Goal: Find specific page/section: Find specific page/section

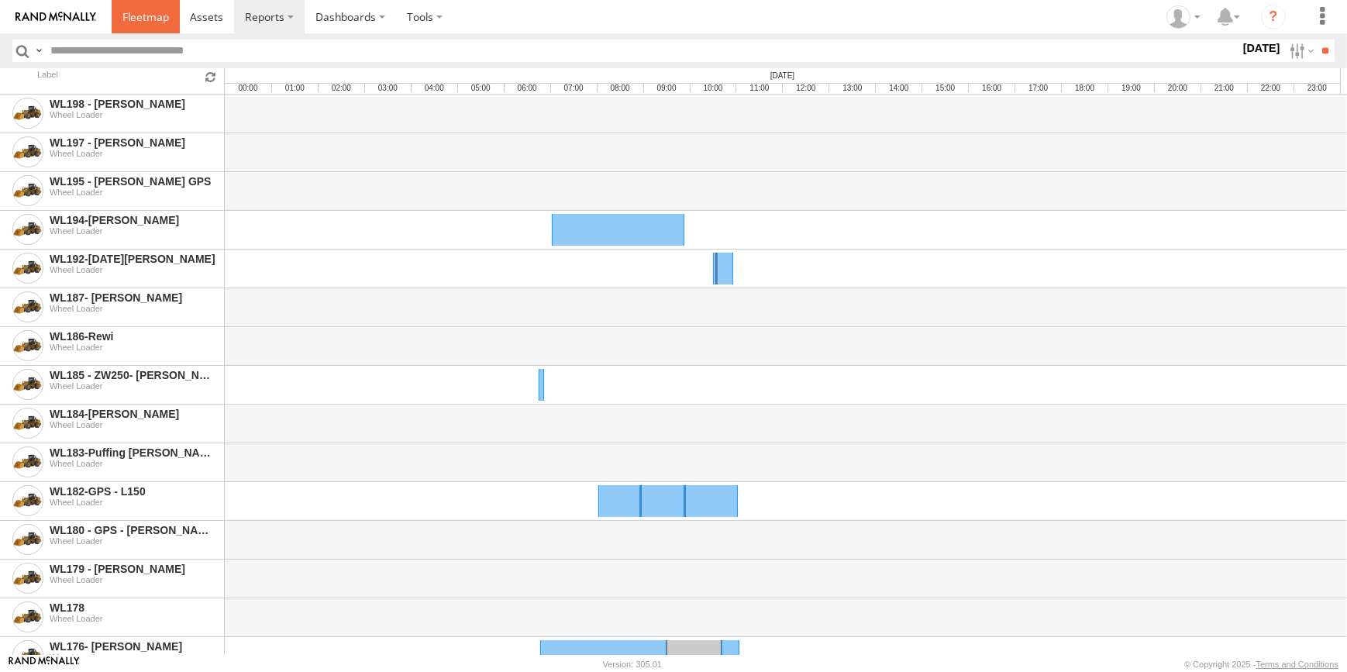
click at [138, 21] on span at bounding box center [145, 16] width 46 height 15
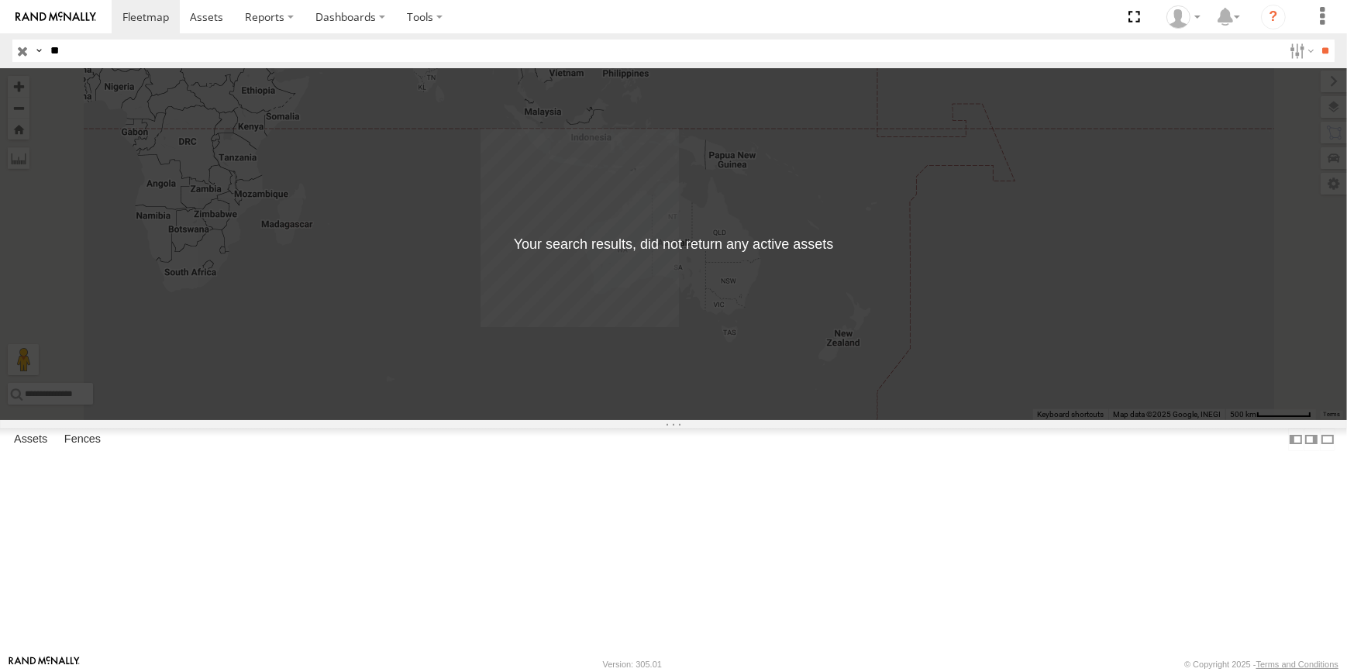
type input "*"
type input "**********"
click at [1316, 40] on input "**" at bounding box center [1325, 51] width 18 height 22
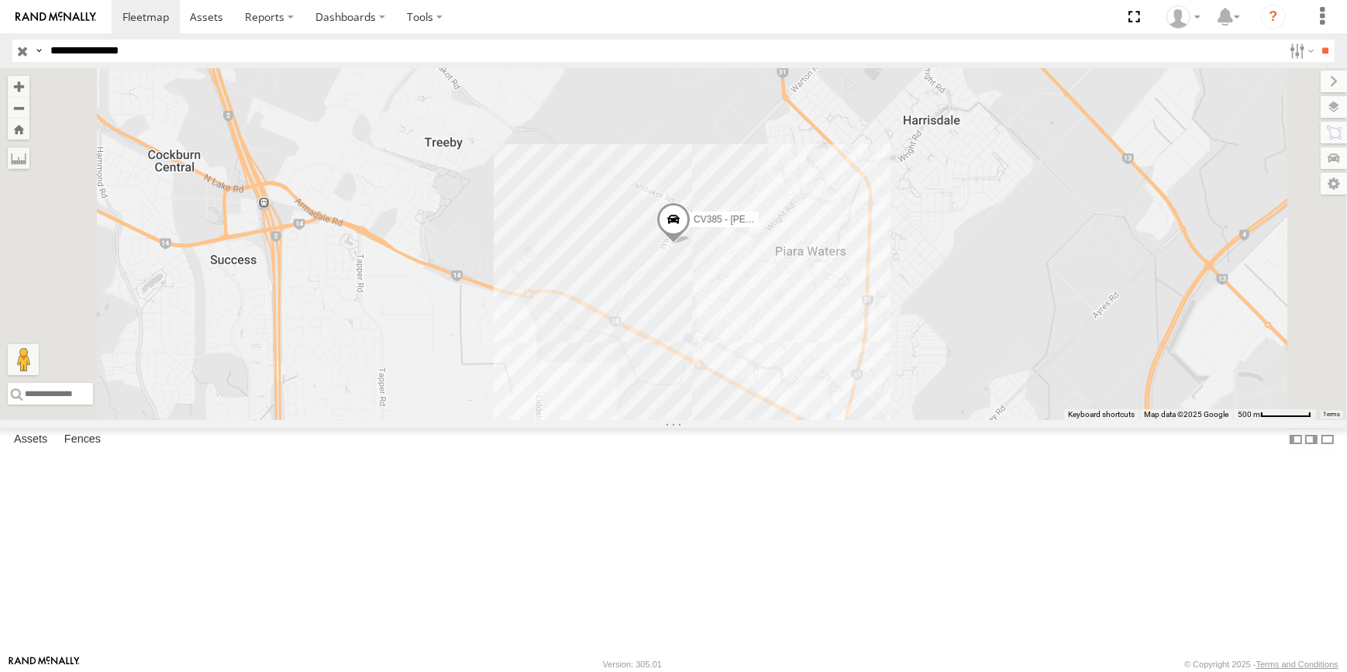
click at [0, 0] on span at bounding box center [0, 0] width 0 height 0
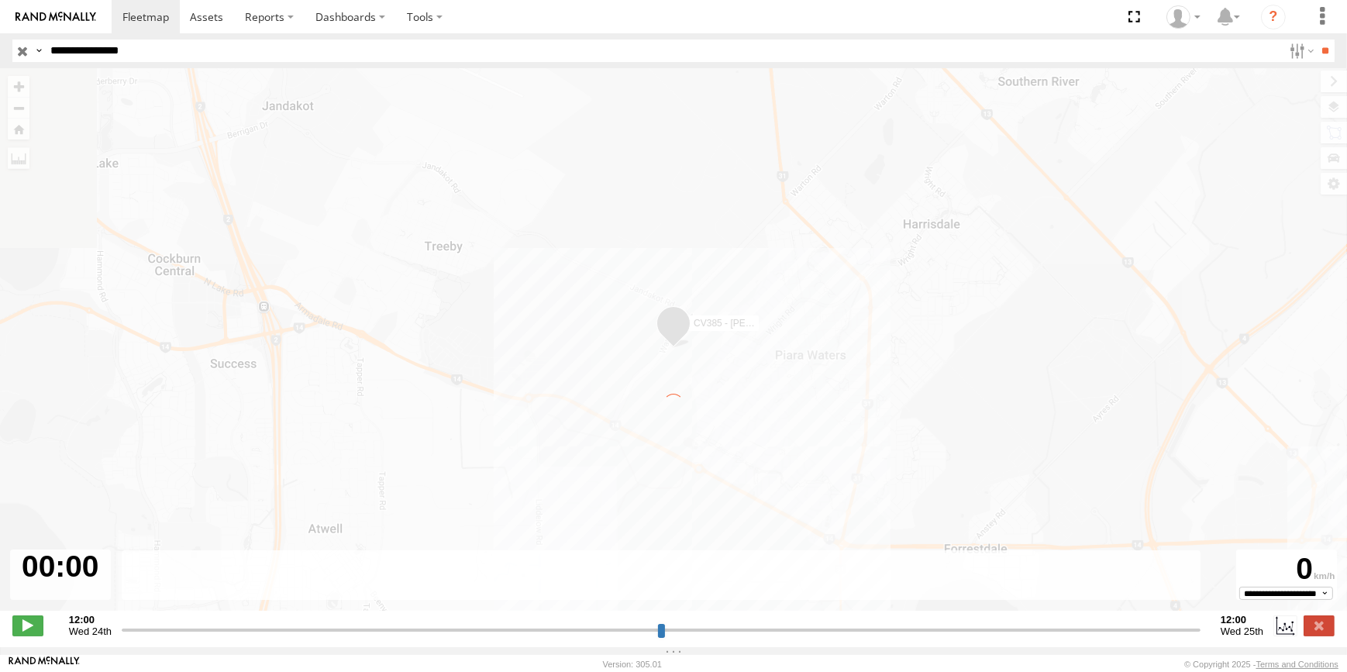
type input "**********"
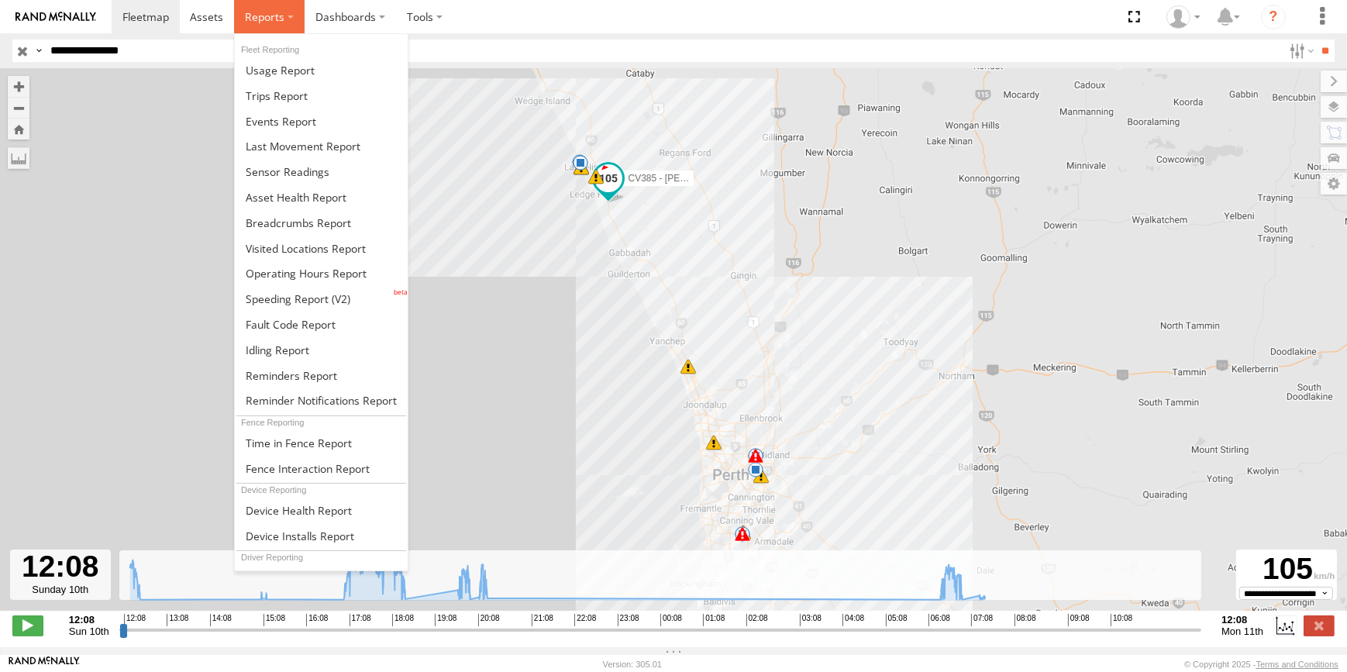
click at [267, 23] on label at bounding box center [269, 16] width 71 height 33
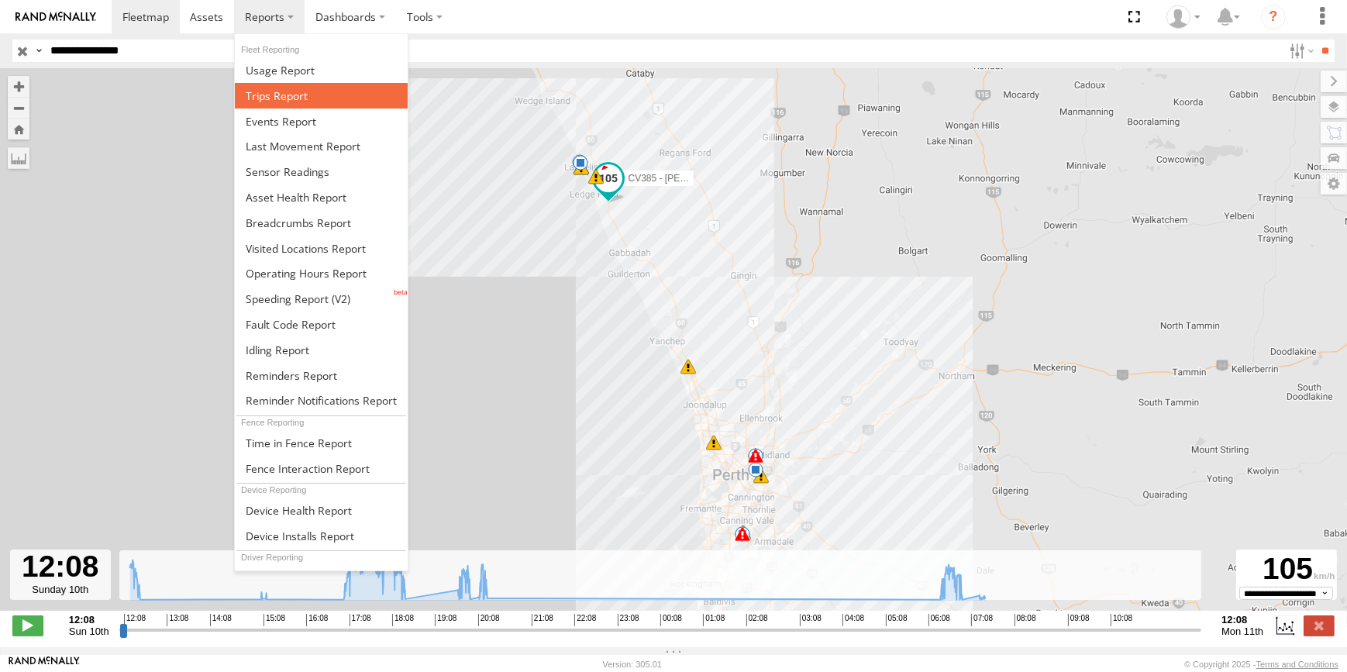
click at [278, 100] on span at bounding box center [277, 95] width 62 height 15
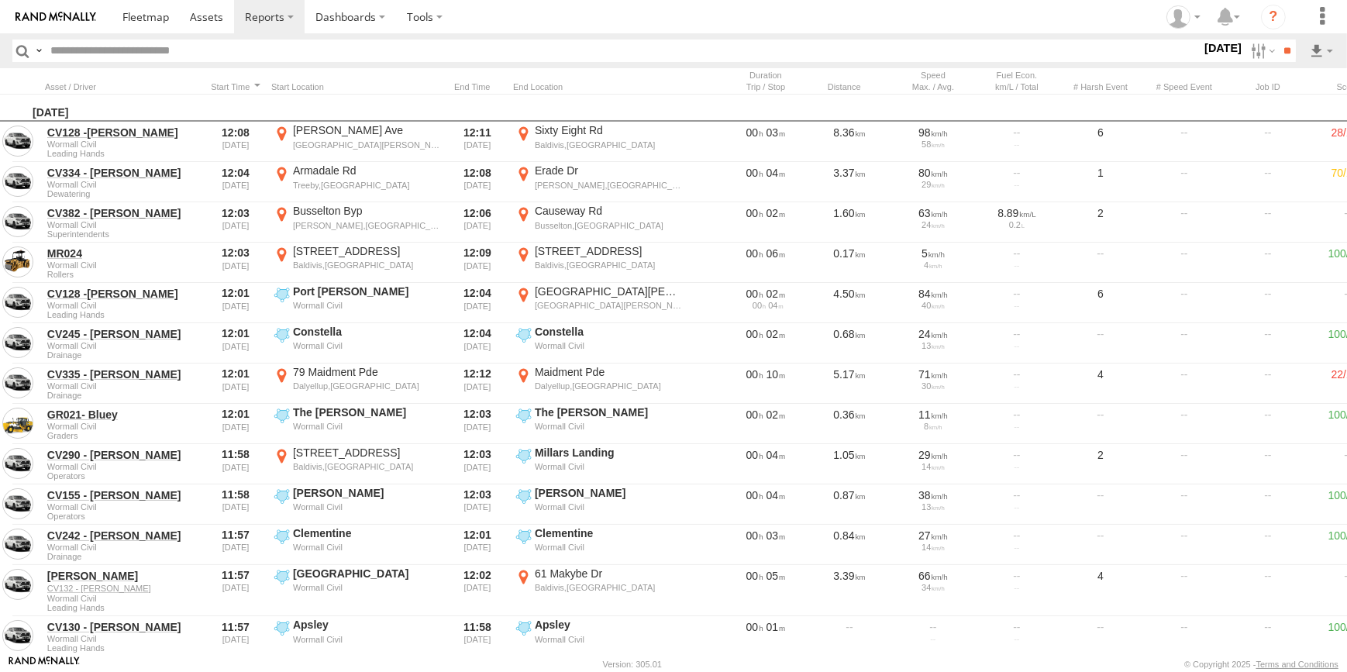
click at [176, 60] on input "text" at bounding box center [622, 51] width 1157 height 22
type input "*****"
click at [1278, 40] on input "**" at bounding box center [1287, 51] width 18 height 22
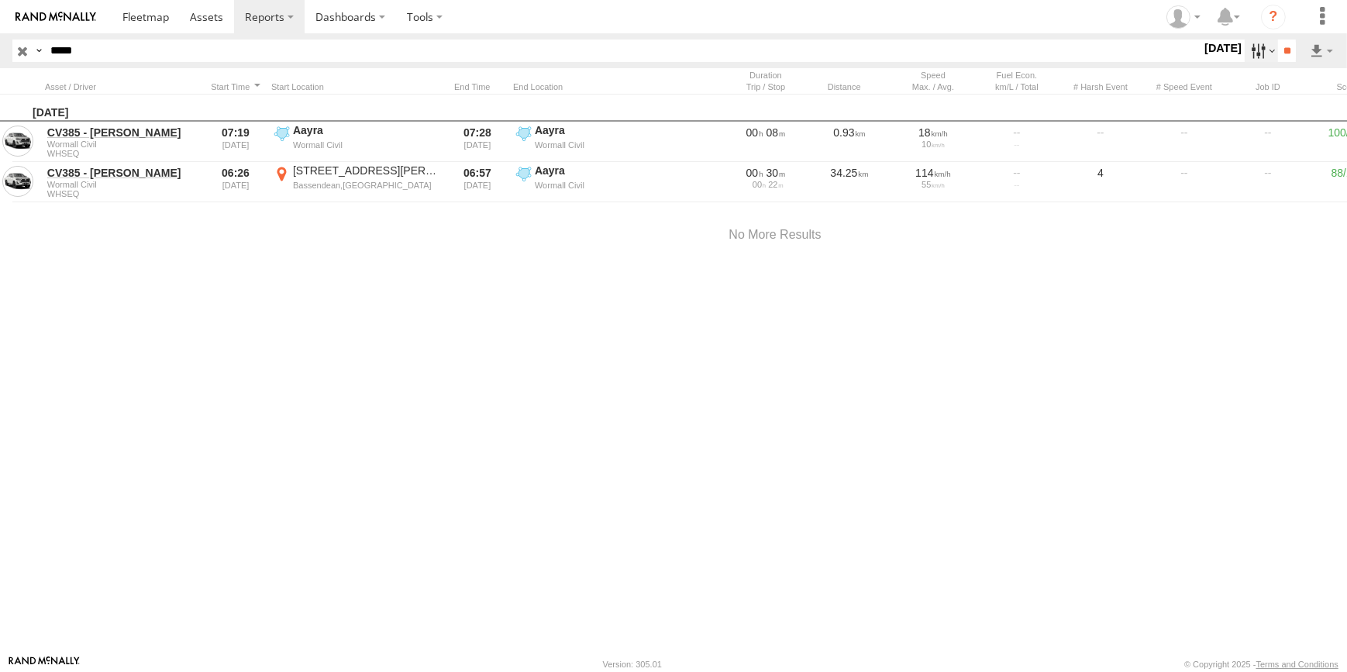
click at [1255, 54] on label at bounding box center [1260, 51] width 33 height 22
click at [0, 0] on label at bounding box center [0, 0] width 0 height 0
click at [1279, 50] on input "**" at bounding box center [1287, 51] width 18 height 22
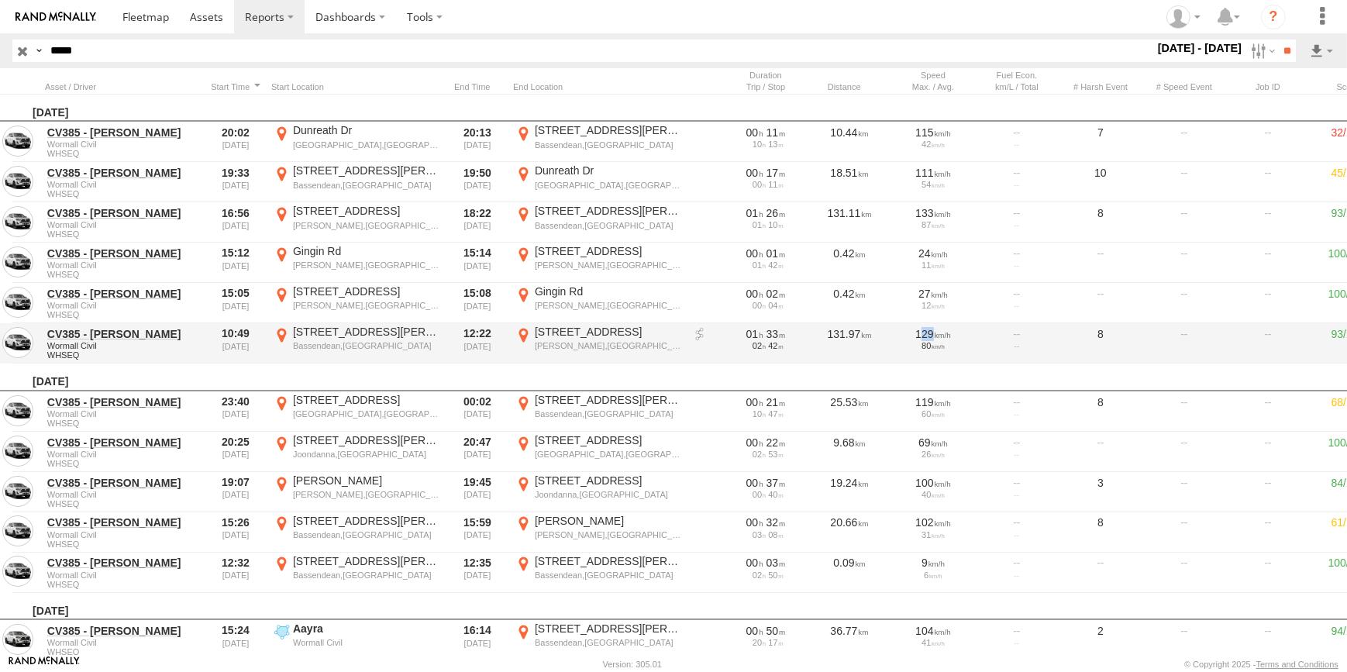
drag, startPoint x: 958, startPoint y: 336, endPoint x: 923, endPoint y: 335, distance: 34.9
click at [923, 335] on div "129" at bounding box center [933, 334] width 73 height 14
drag, startPoint x: 923, startPoint y: 335, endPoint x: 961, endPoint y: 350, distance: 41.0
click at [961, 350] on div "129 80" at bounding box center [932, 343] width 77 height 37
drag, startPoint x: 917, startPoint y: 332, endPoint x: 938, endPoint y: 330, distance: 21.0
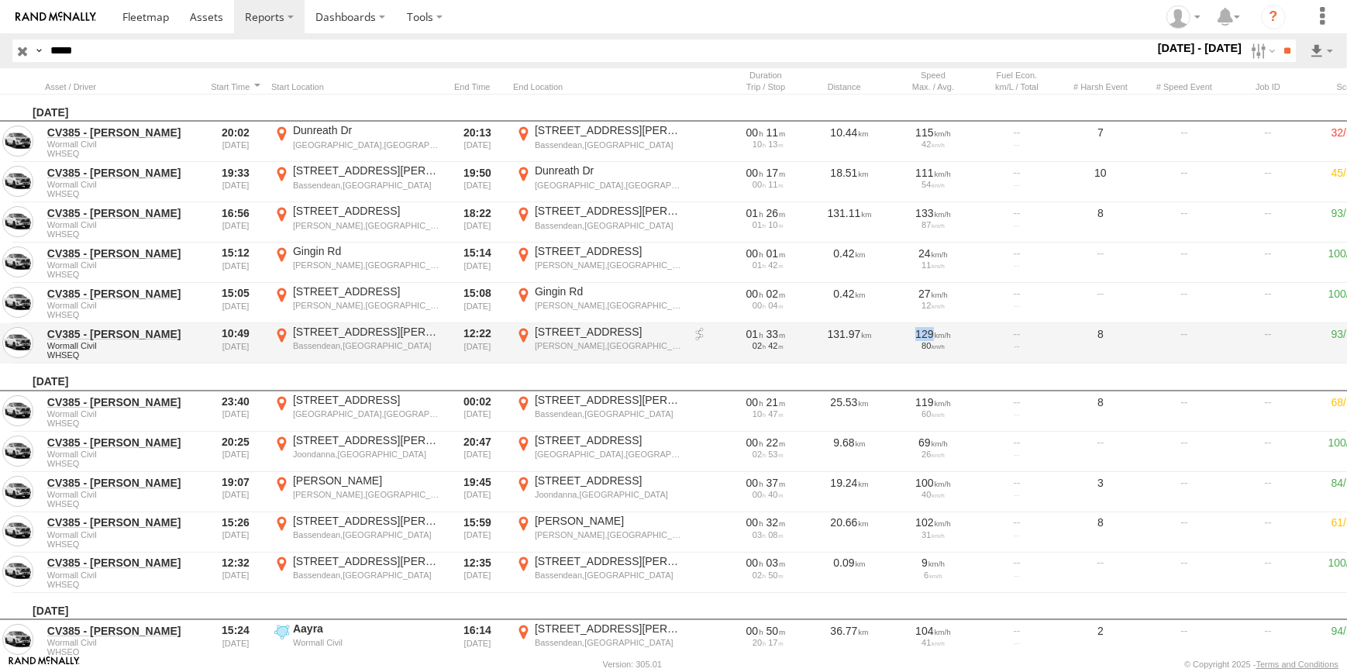
click at [938, 330] on div "129" at bounding box center [933, 334] width 73 height 14
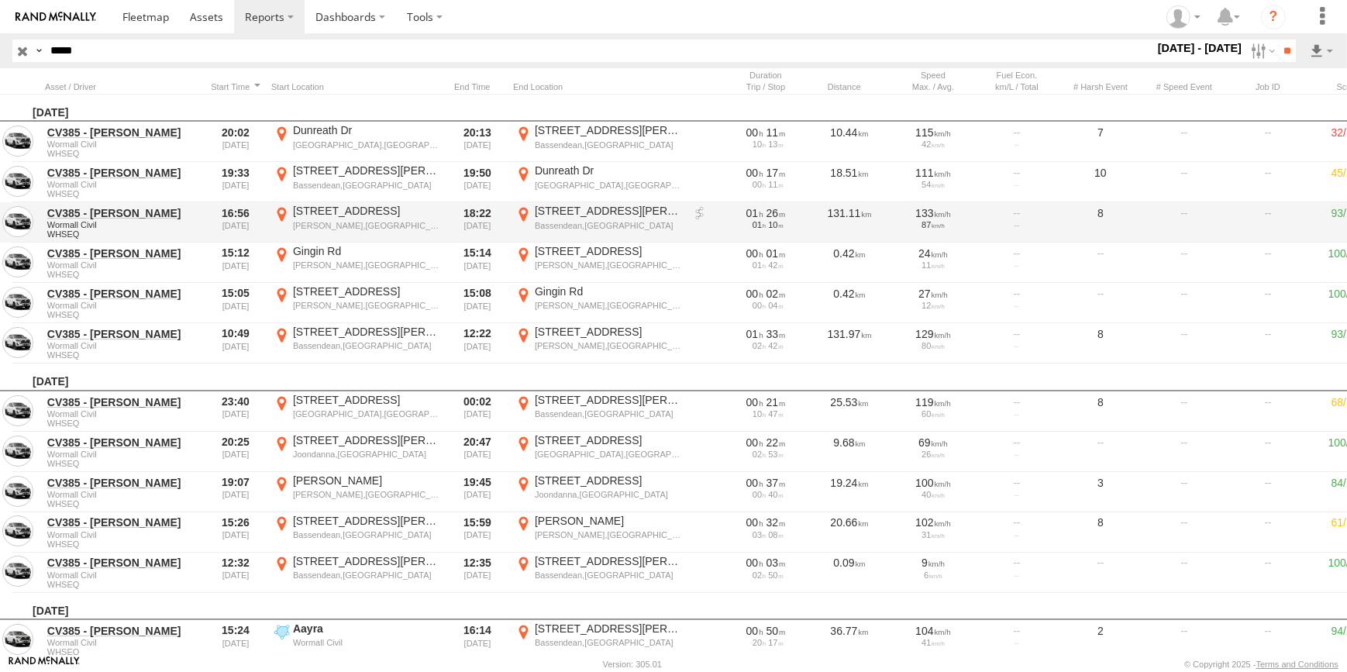
click at [922, 217] on div "133" at bounding box center [933, 213] width 73 height 14
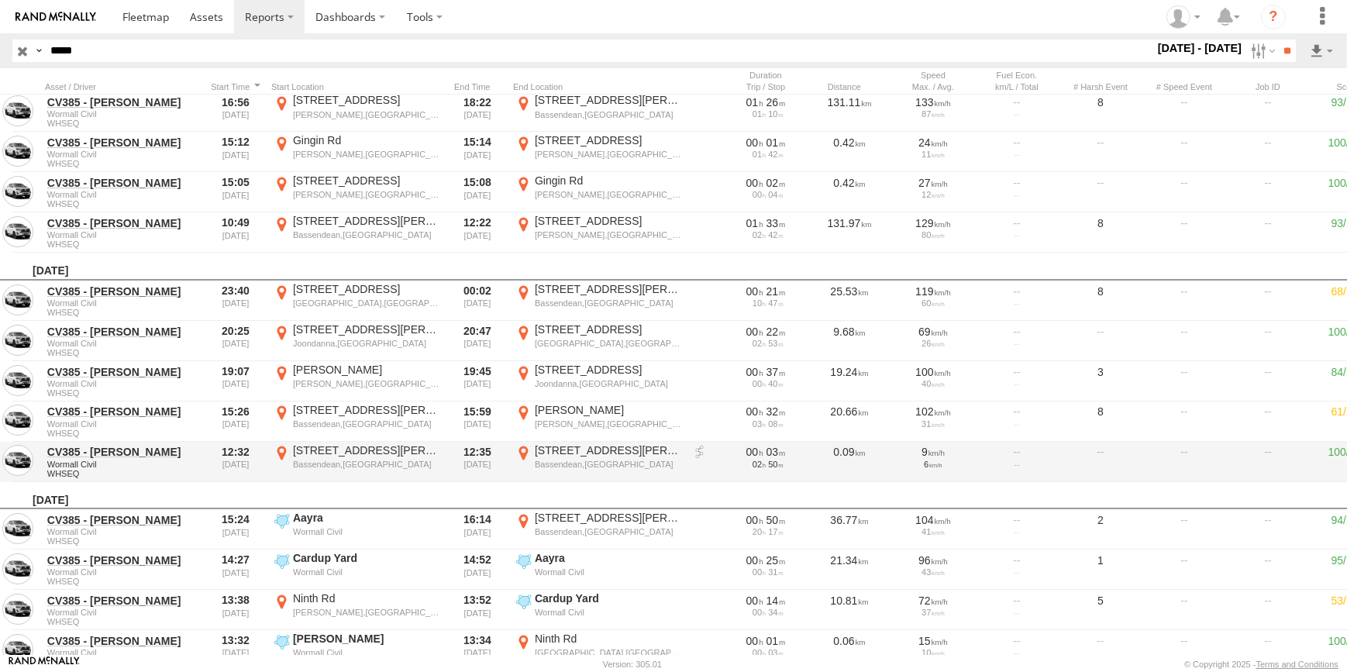
scroll to position [281, 0]
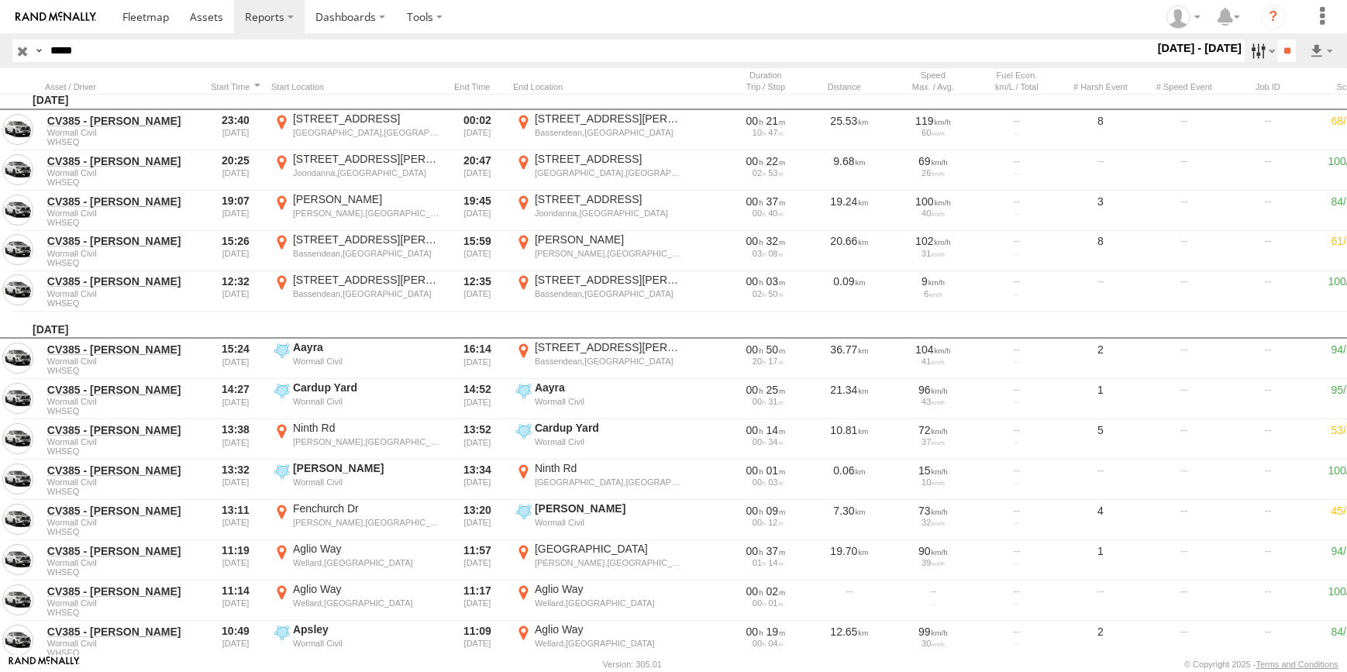
click at [1249, 52] on label at bounding box center [1260, 51] width 33 height 22
click at [0, 0] on label at bounding box center [0, 0] width 0 height 0
click at [1283, 59] on input "**" at bounding box center [1287, 51] width 18 height 22
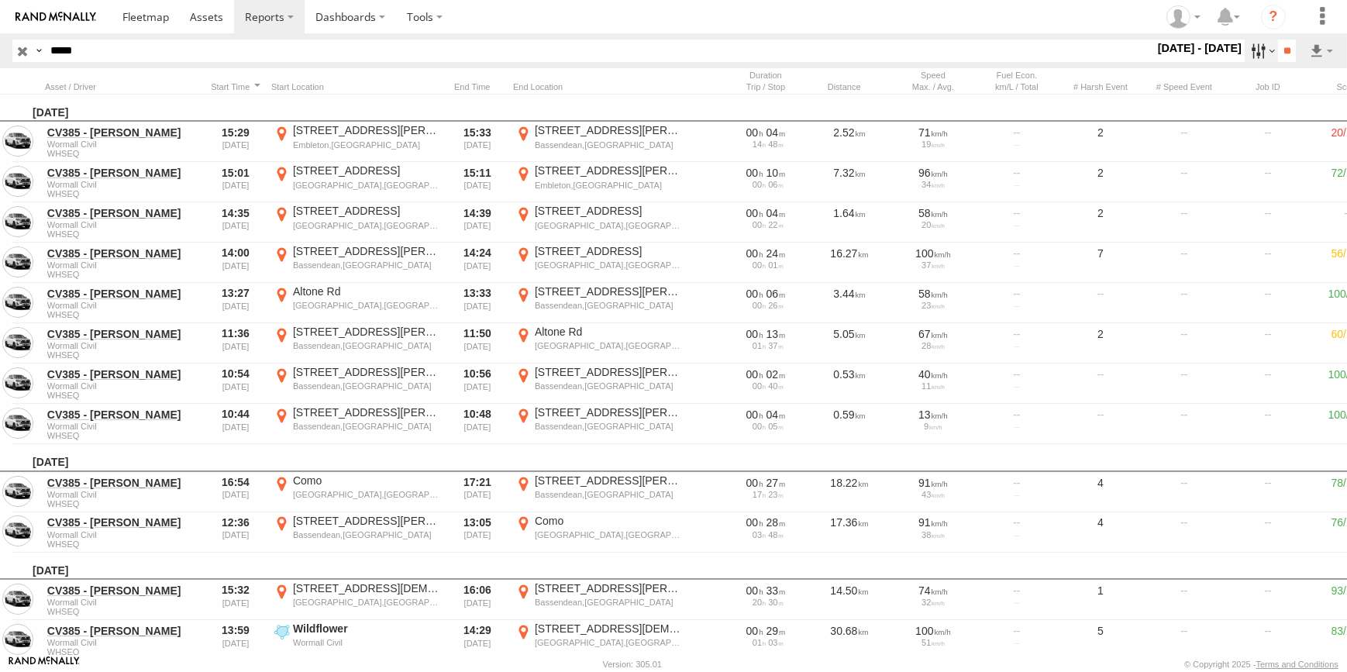
click at [1265, 53] on label at bounding box center [1260, 51] width 33 height 22
click at [0, 0] on label at bounding box center [0, 0] width 0 height 0
click at [1279, 52] on input "**" at bounding box center [1287, 51] width 18 height 22
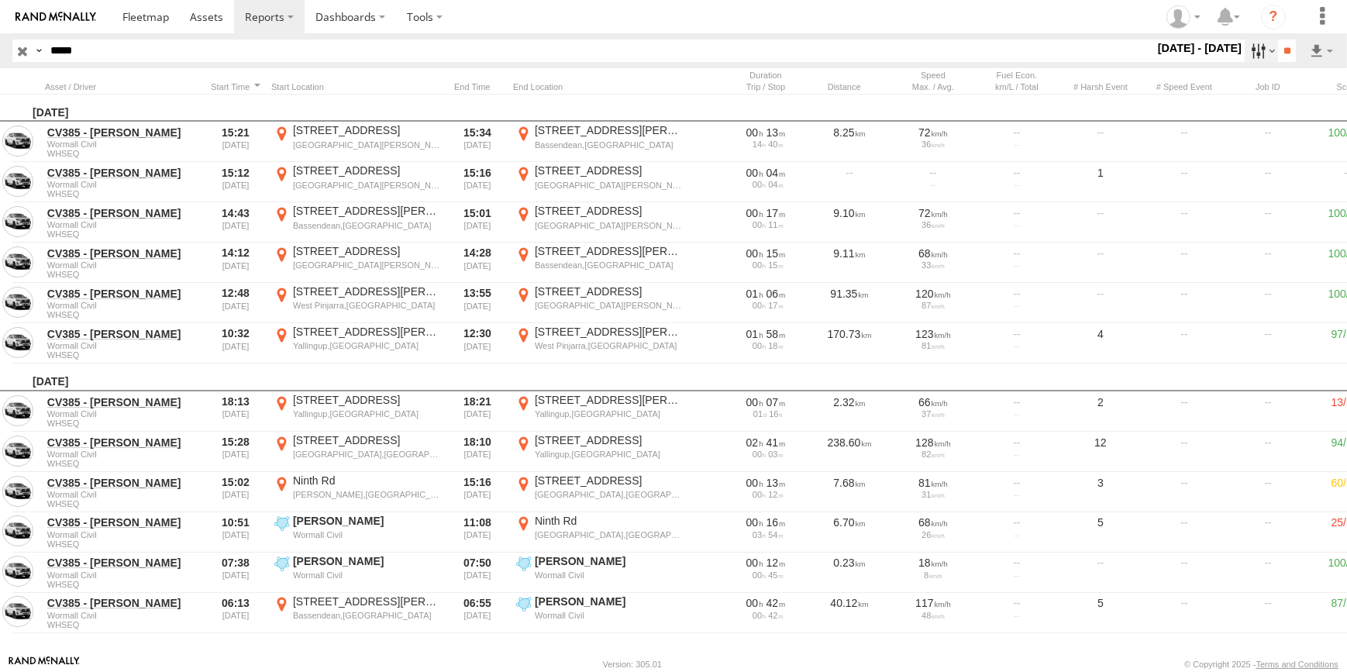
click at [1255, 54] on label at bounding box center [1260, 51] width 33 height 22
click at [0, 0] on label at bounding box center [0, 0] width 0 height 0
click at [1285, 56] on input "**" at bounding box center [1287, 51] width 18 height 22
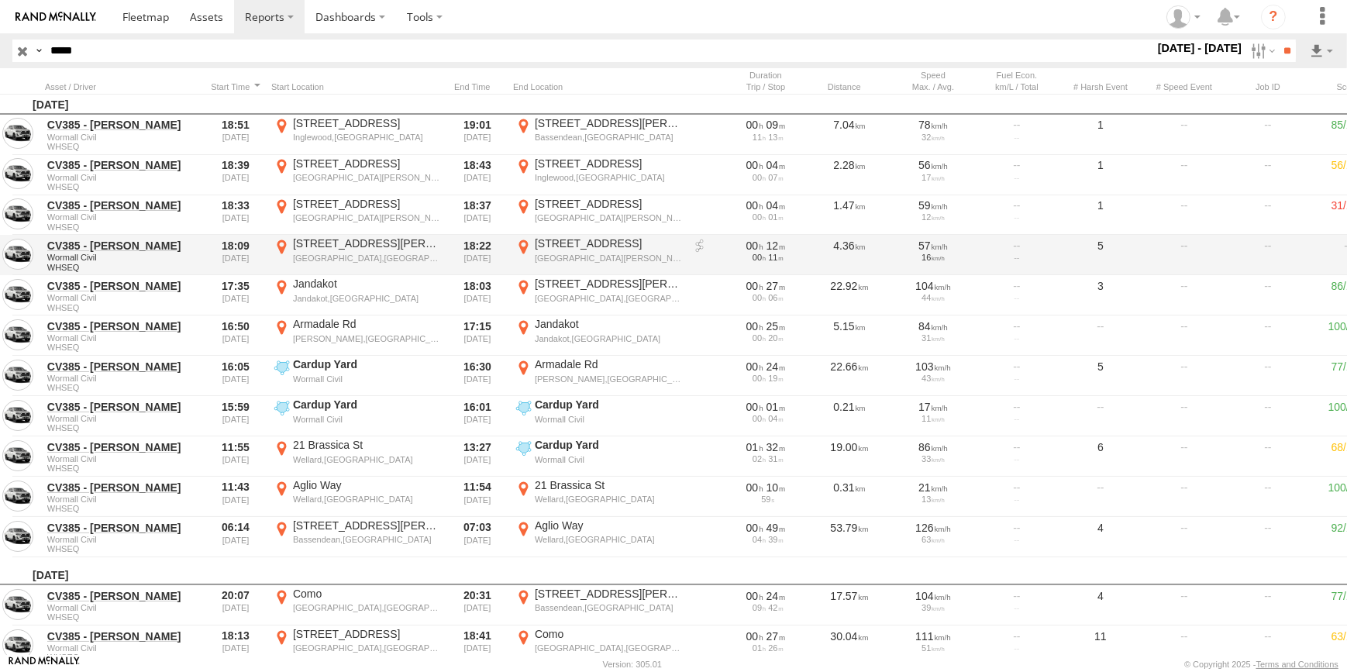
scroll to position [563, 0]
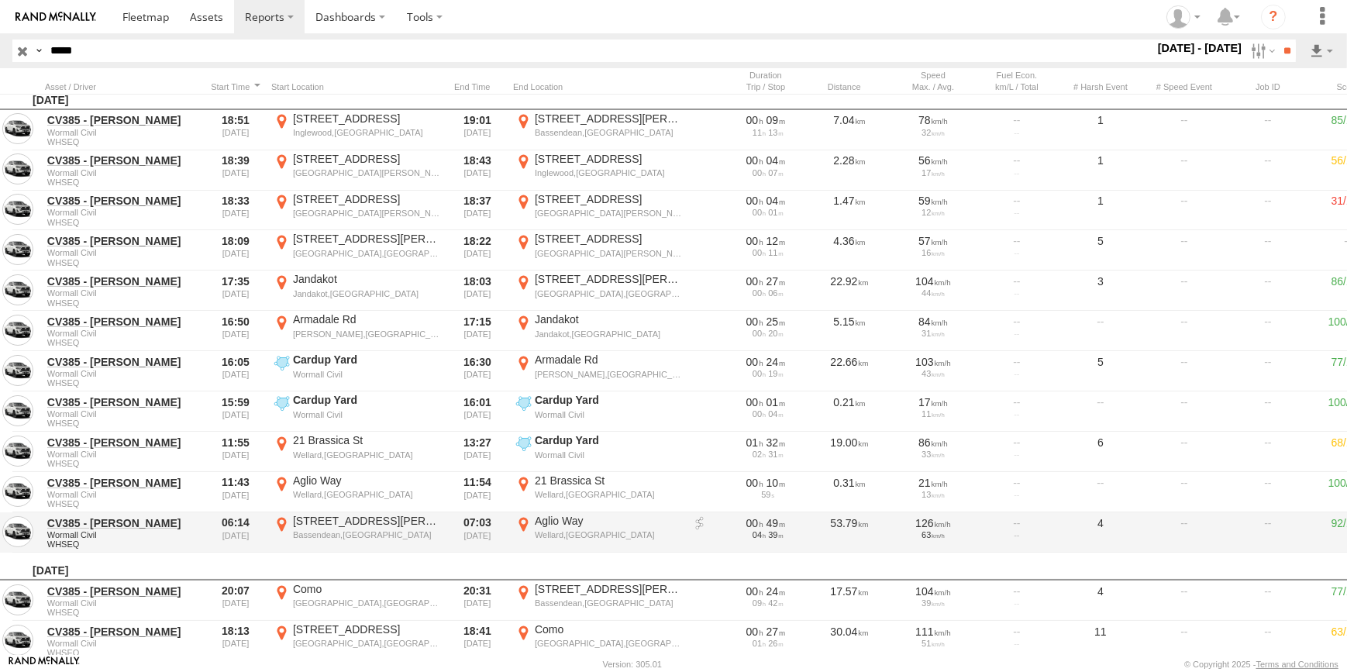
click at [325, 517] on div "44 Walter Rd E" at bounding box center [366, 521] width 146 height 14
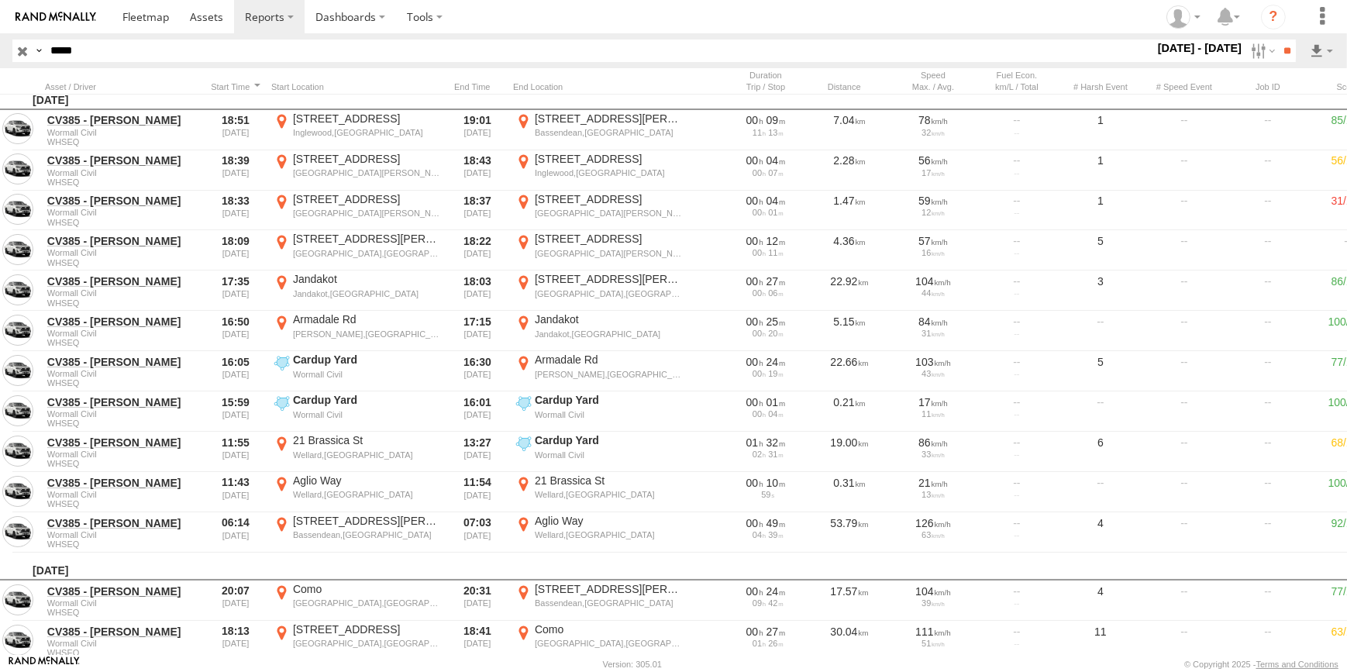
click at [0, 0] on label "×" at bounding box center [0, 0] width 0 height 0
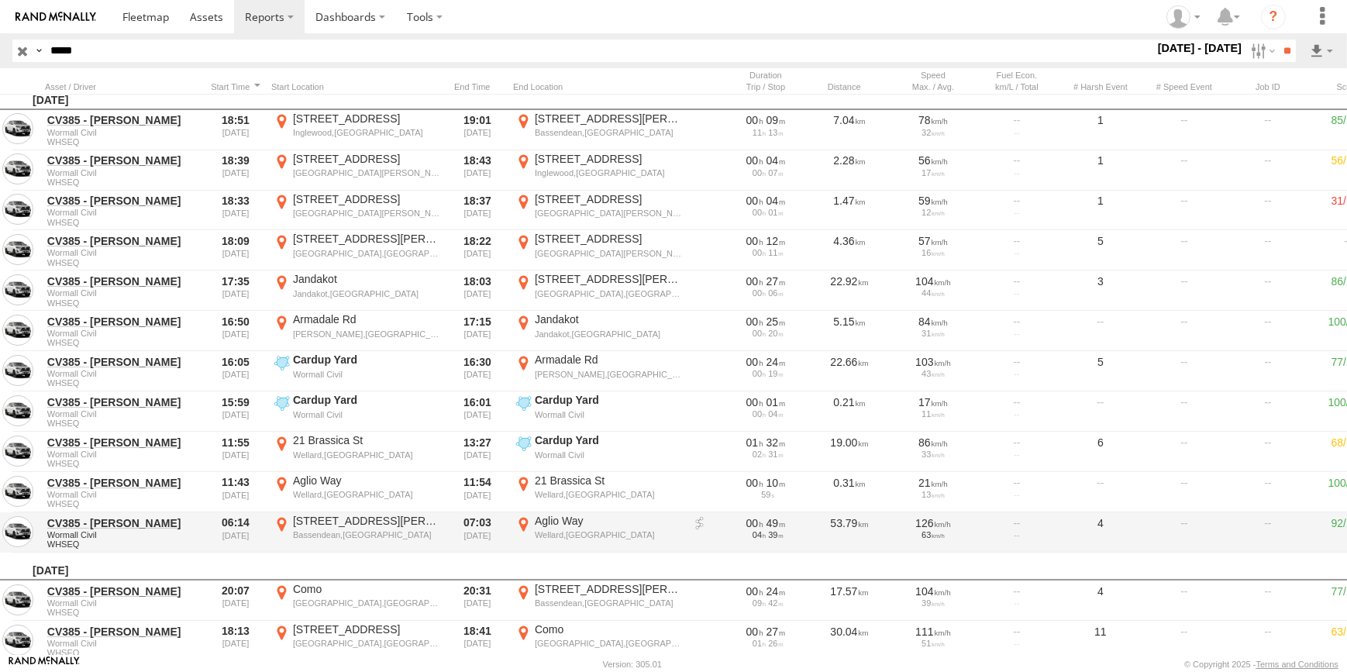
click at [704, 521] on link at bounding box center [699, 523] width 15 height 15
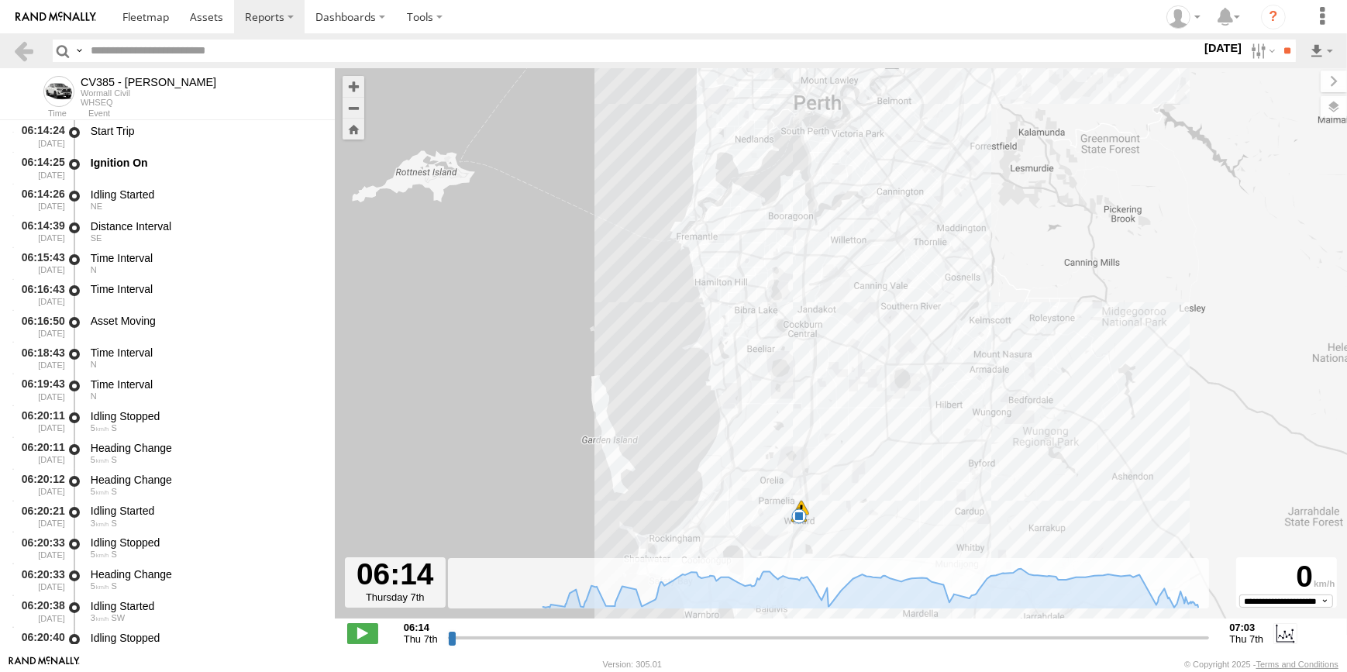
drag, startPoint x: 1000, startPoint y: 349, endPoint x: 1043, endPoint y: 269, distance: 91.5
click at [1043, 269] on div "CV385 - David Donaldson 06:27 Thu 07:01 Thu 07:02 Thu 07:02 Thu 07:03 Thu" at bounding box center [841, 351] width 1012 height 566
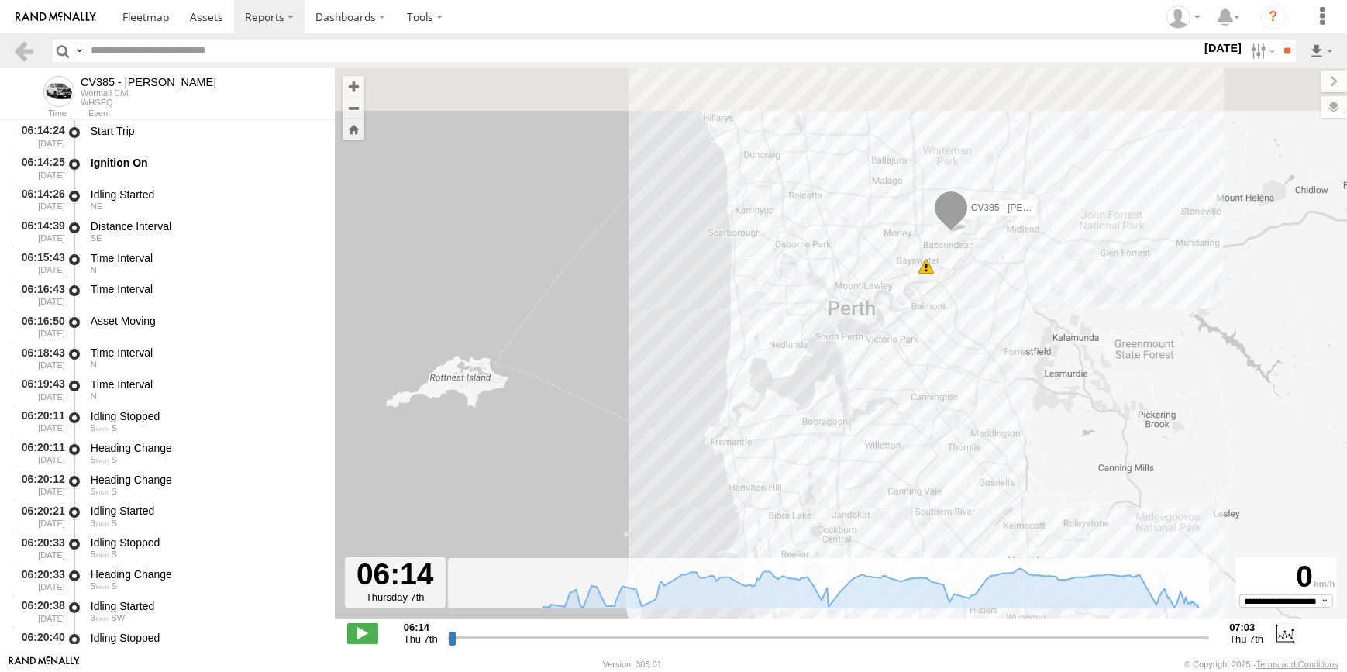
drag, startPoint x: 962, startPoint y: 340, endPoint x: 983, endPoint y: 495, distance: 156.4
click at [983, 495] on div "CV385 - David Donaldson 06:27 Thu 07:01 Thu 07:02 Thu 07:02 Thu 07:03 Thu" at bounding box center [841, 351] width 1012 height 566
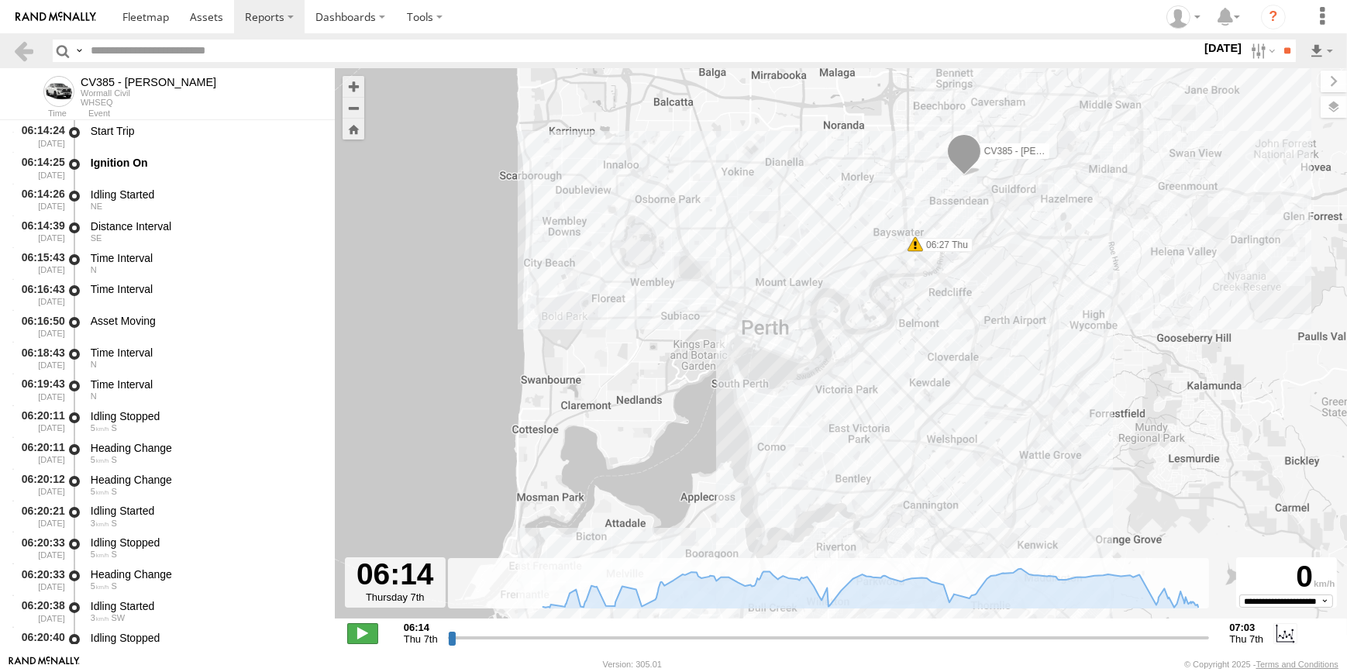
click at [356, 641] on span at bounding box center [362, 633] width 31 height 20
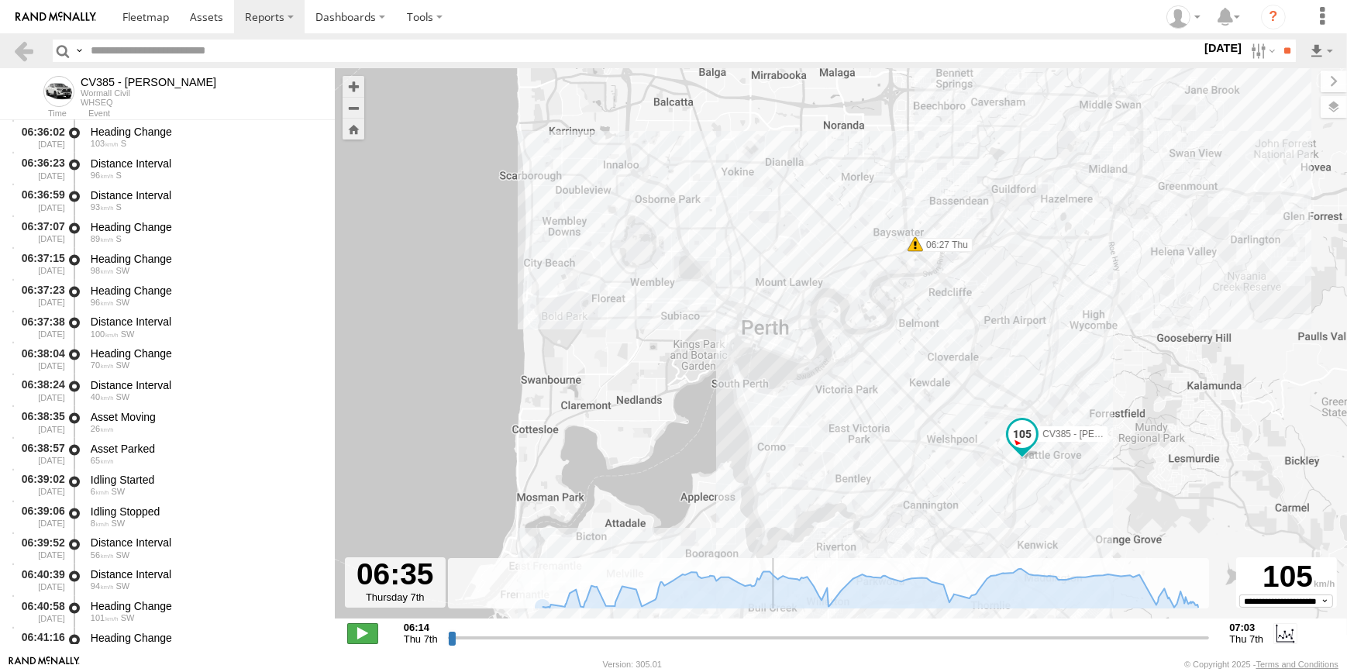
click at [358, 637] on span at bounding box center [362, 633] width 31 height 20
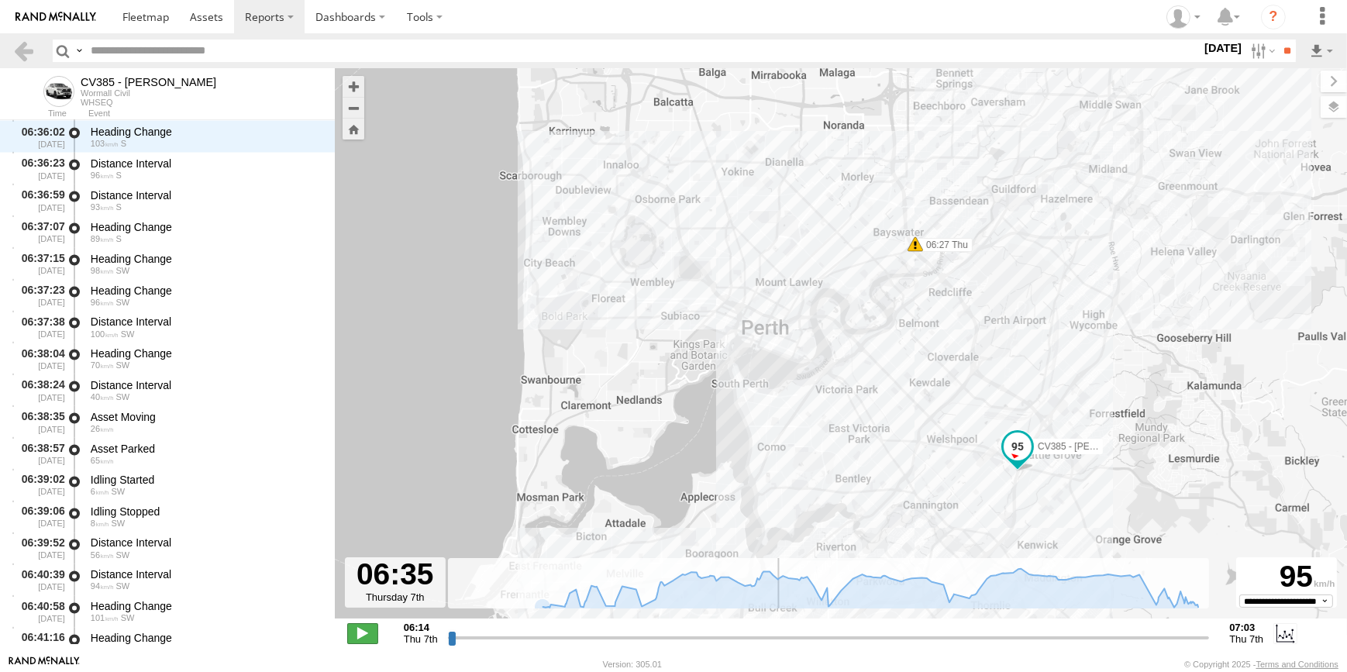
scroll to position [3354, 0]
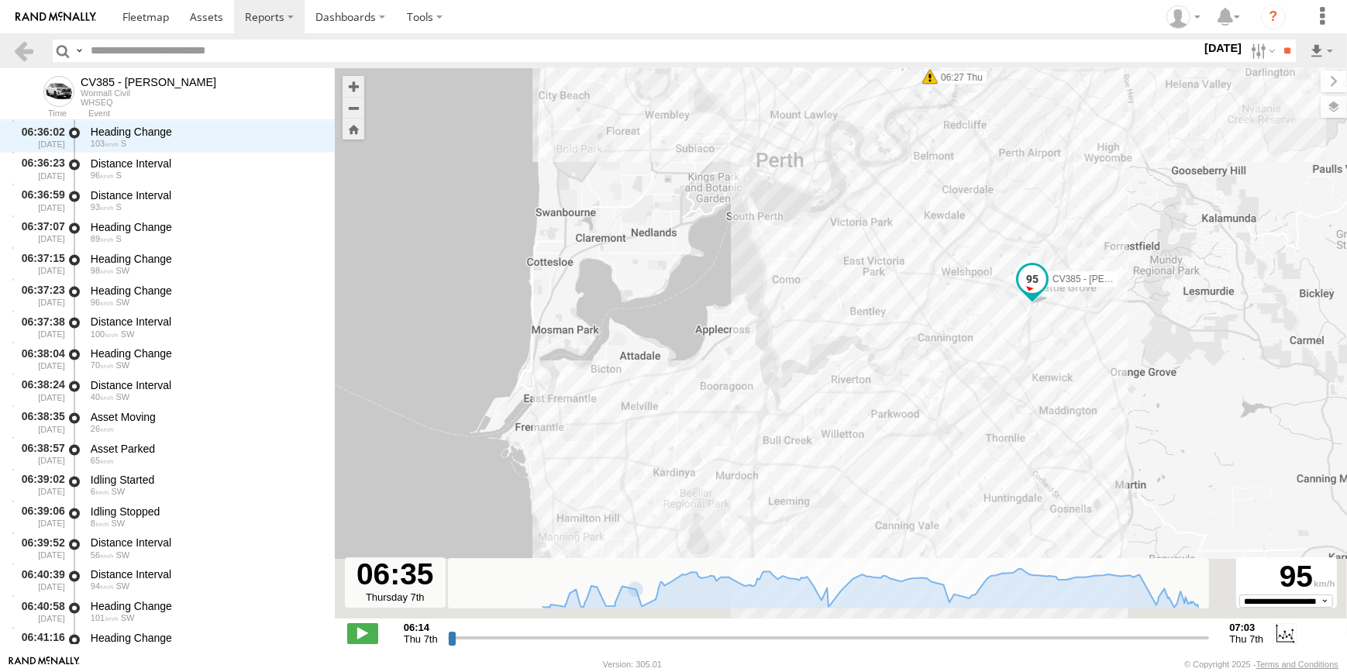
drag, startPoint x: 844, startPoint y: 459, endPoint x: 859, endPoint y: 314, distance: 146.4
click at [859, 314] on div "CV385 - David Donaldson 06:27 Thu 07:01 Thu 07:02 Thu 07:02 Thu 07:03 Thu" at bounding box center [841, 351] width 1012 height 566
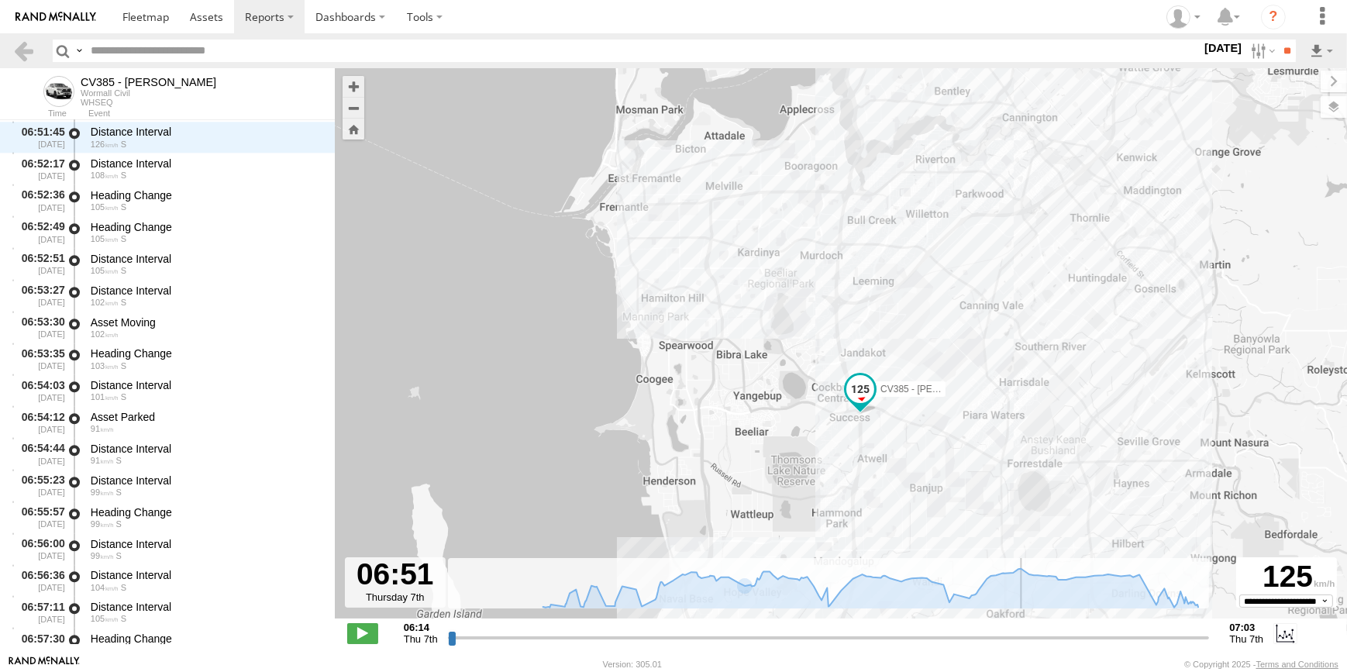
scroll to position [5126, 0]
drag, startPoint x: 777, startPoint y: 642, endPoint x: 1021, endPoint y: 620, distance: 245.0
click at [1021, 630] on input "range" at bounding box center [829, 637] width 762 height 15
click at [938, 493] on div "CV385 - David Donaldson 06:27 Thu 07:01 Thu 07:02 Thu 07:02 Thu 07:03 Thu" at bounding box center [841, 351] width 1012 height 566
click at [1251, 54] on label at bounding box center [1260, 51] width 33 height 22
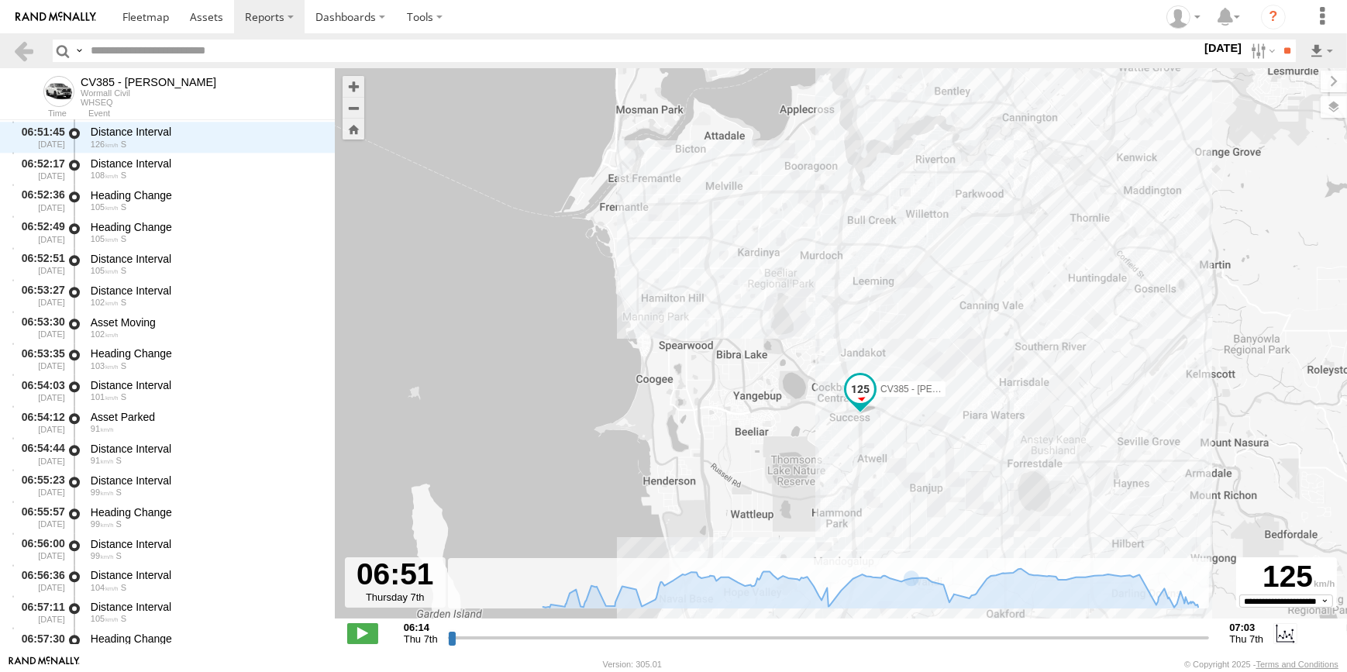
click at [0, 0] on label at bounding box center [0, 0] width 0 height 0
click at [1283, 54] on input "**" at bounding box center [1287, 51] width 18 height 22
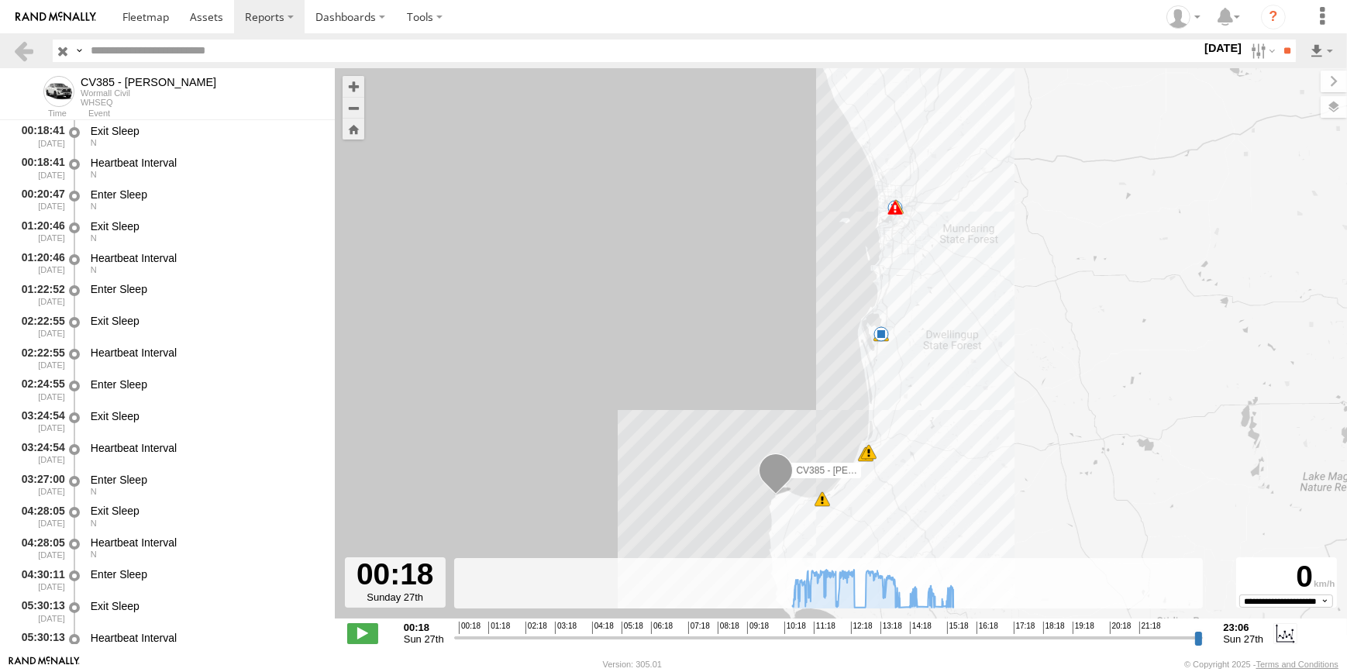
click at [821, 502] on span at bounding box center [821, 498] width 15 height 15
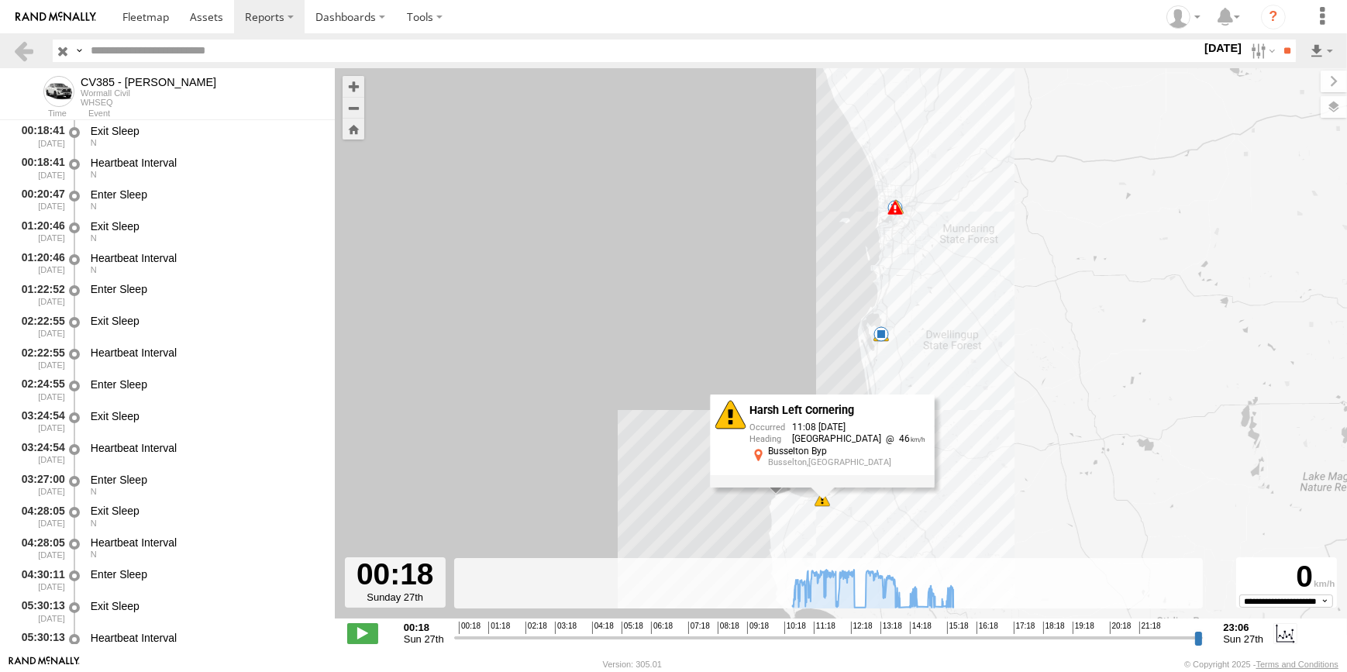
click at [895, 519] on div "CV385 - David Donaldson 14:12 Sun 12:30 Sun 5 11:08 Sun 11:33 Sun 11:35 Sun 12:…" at bounding box center [841, 351] width 1012 height 566
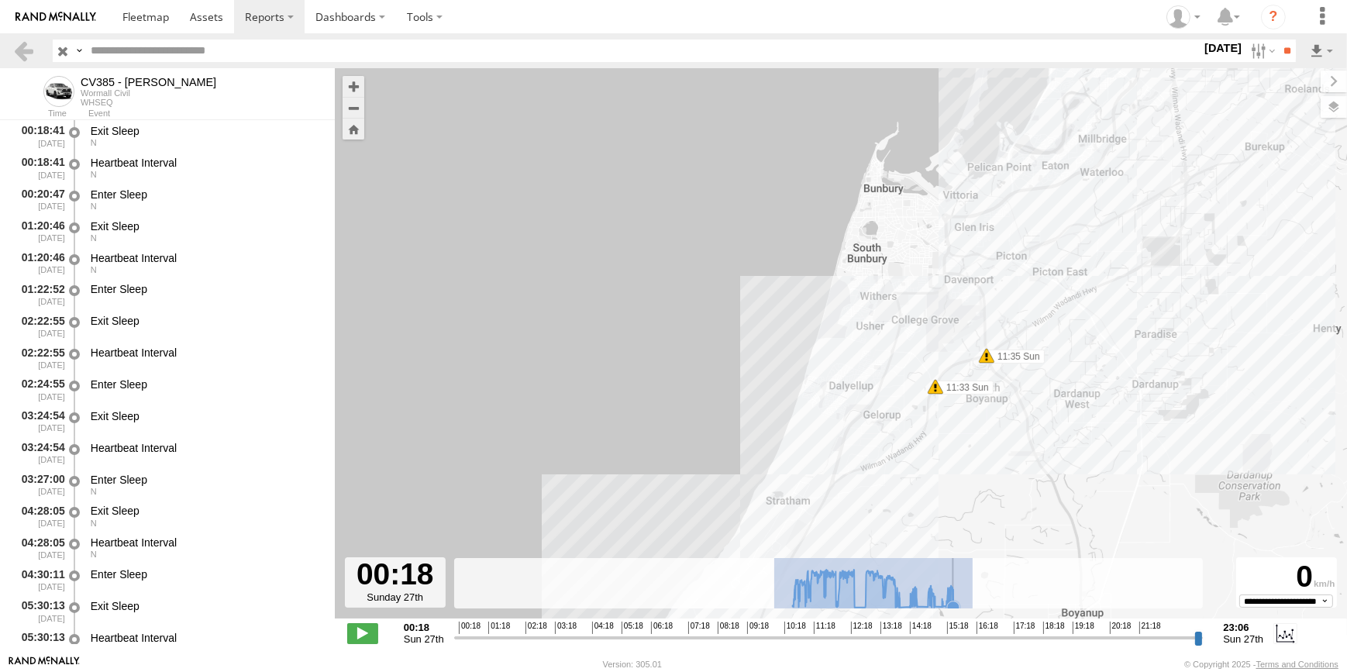
drag, startPoint x: 773, startPoint y: 598, endPoint x: 969, endPoint y: 594, distance: 195.3
click at [971, 594] on rect at bounding box center [828, 583] width 749 height 50
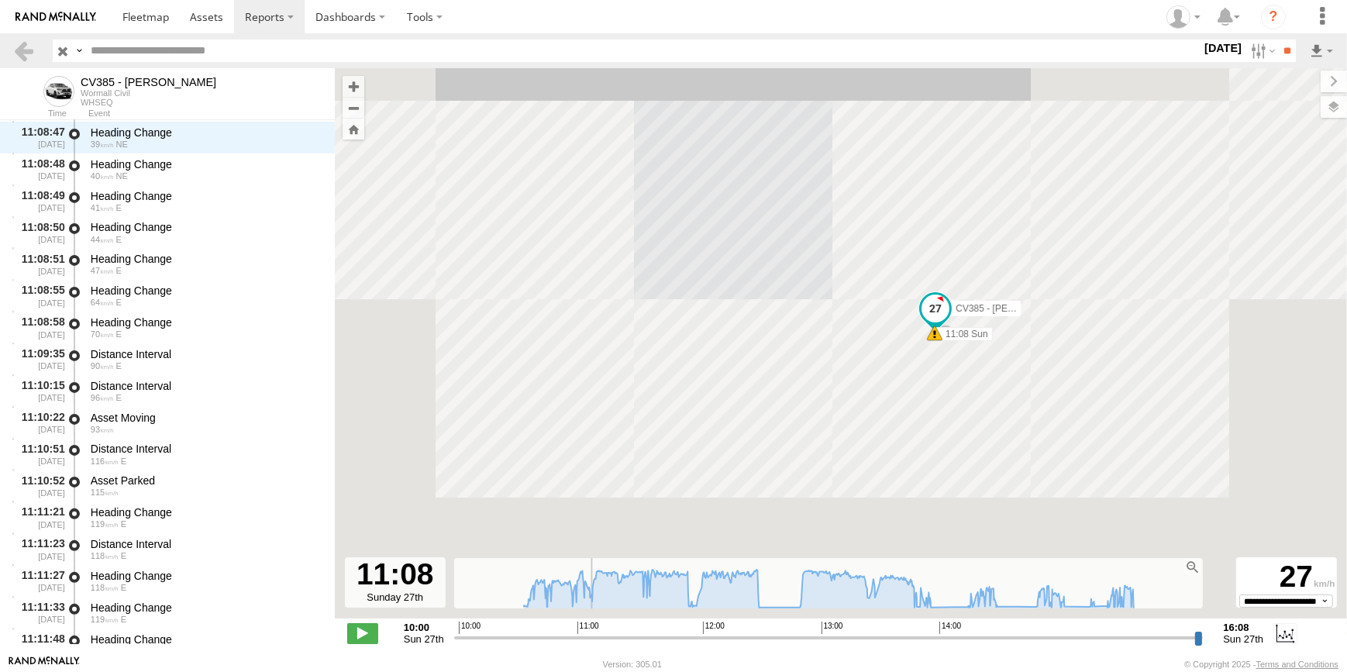
drag, startPoint x: 454, startPoint y: 643, endPoint x: 594, endPoint y: 625, distance: 140.7
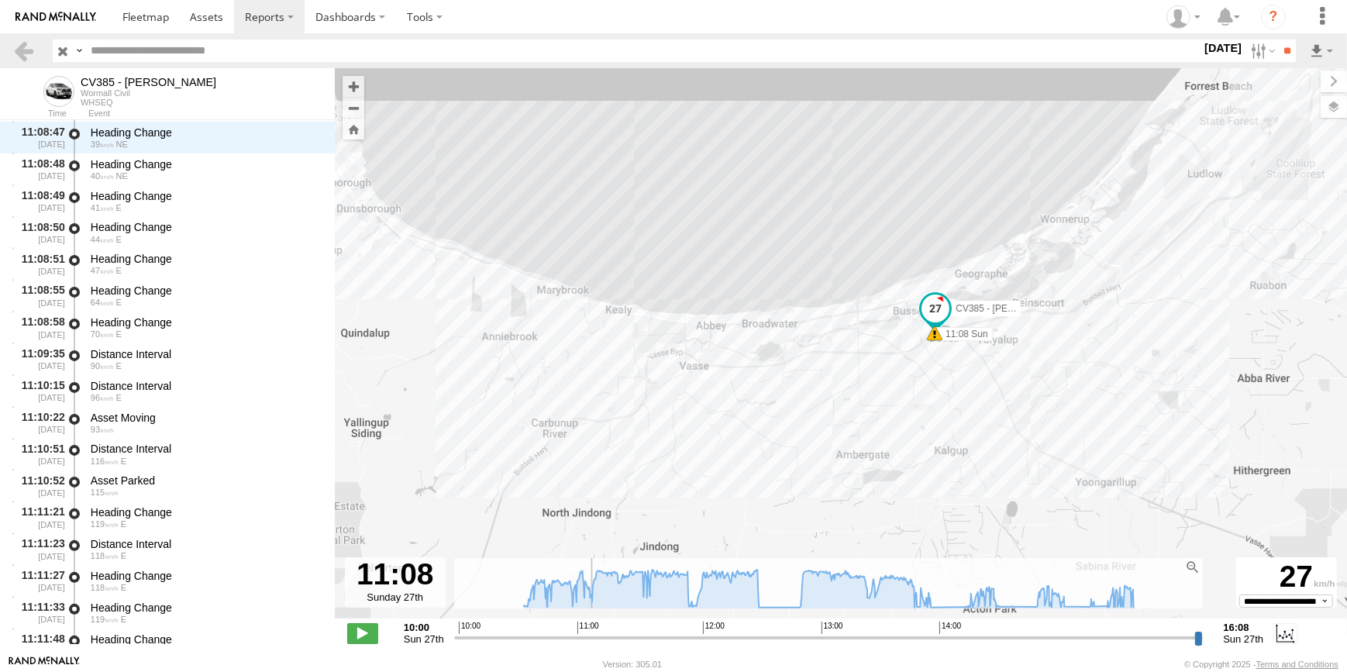
click at [594, 630] on input "range" at bounding box center [828, 637] width 749 height 15
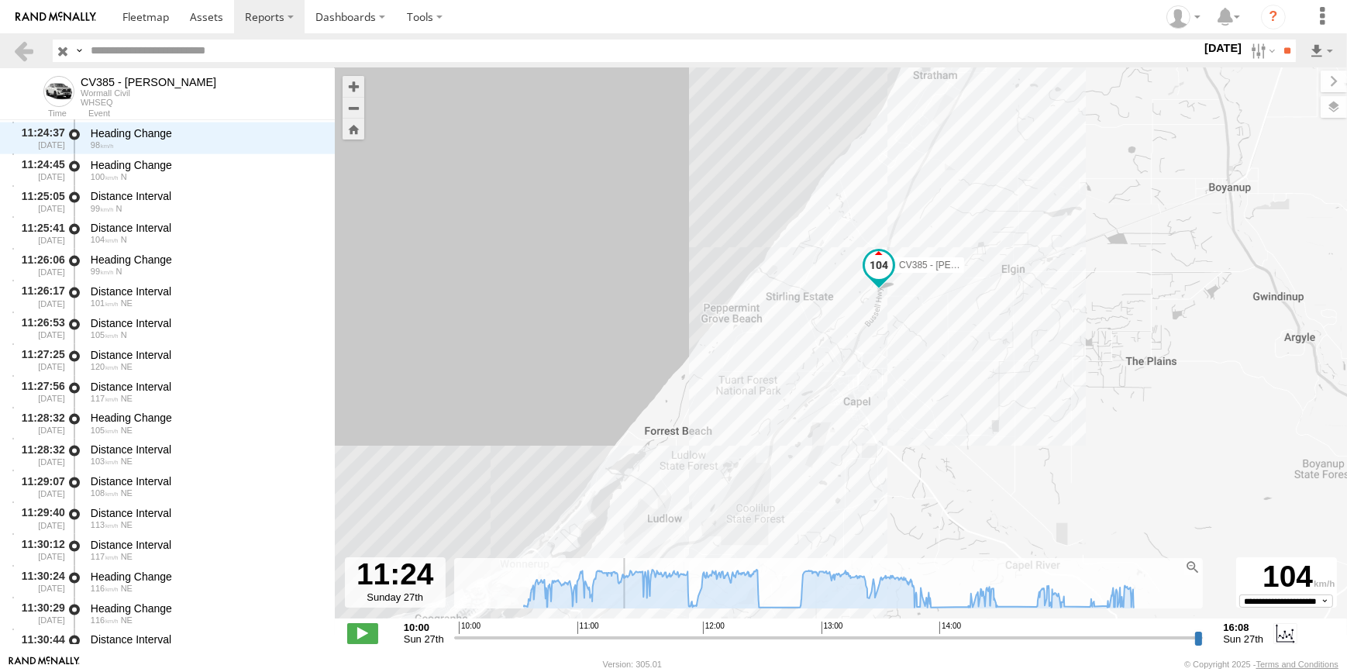
drag, startPoint x: 593, startPoint y: 635, endPoint x: 625, endPoint y: 642, distance: 33.3
click at [625, 642] on input "range" at bounding box center [828, 637] width 749 height 15
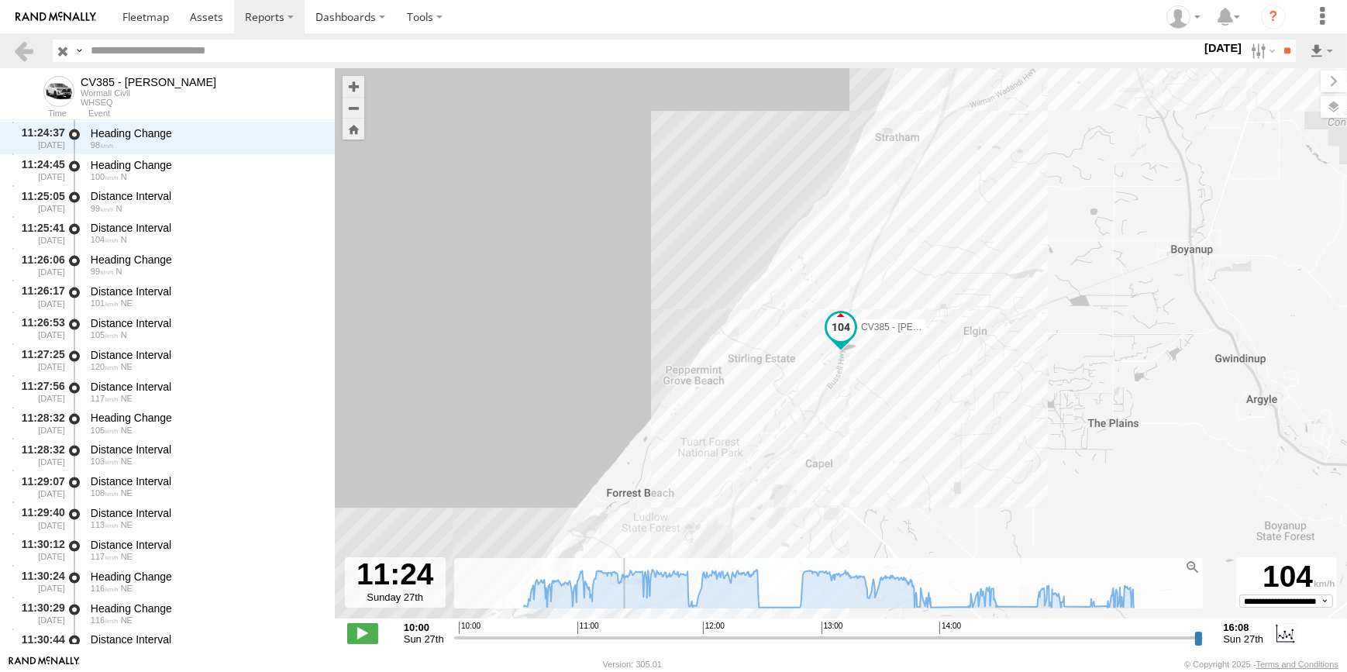
scroll to position [10252, 0]
click at [360, 632] on span at bounding box center [362, 633] width 31 height 20
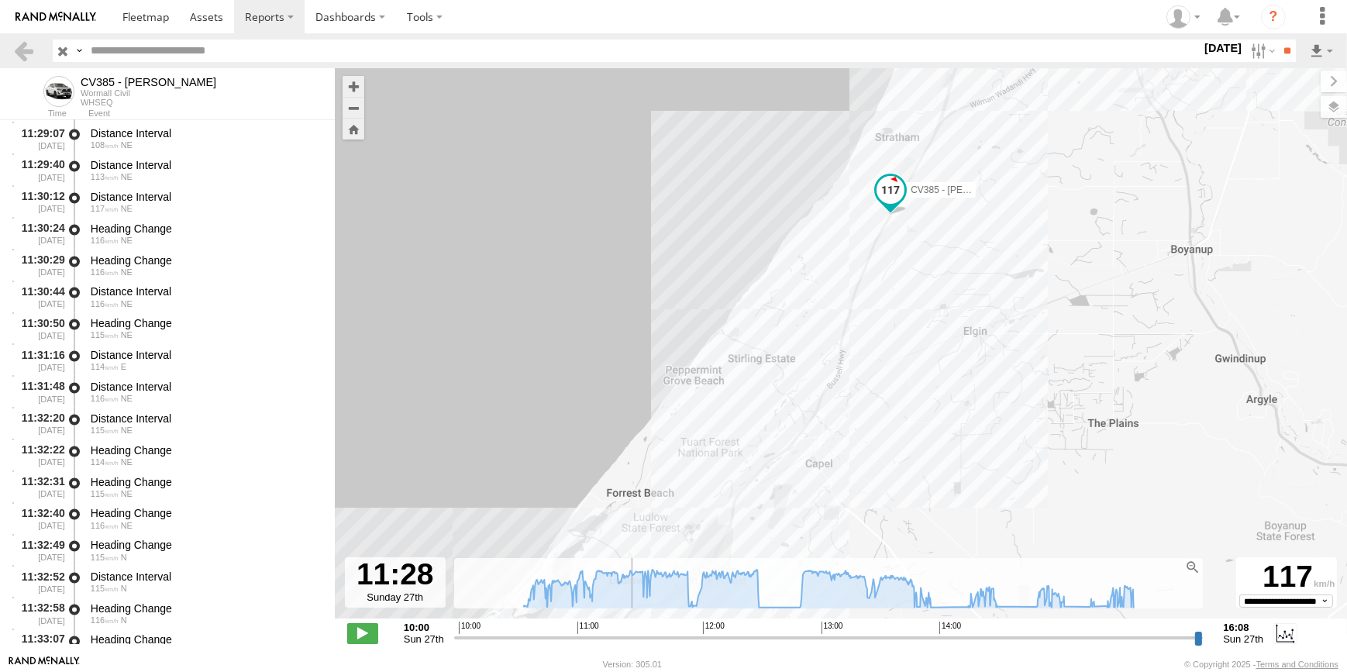
scroll to position [10537, 0]
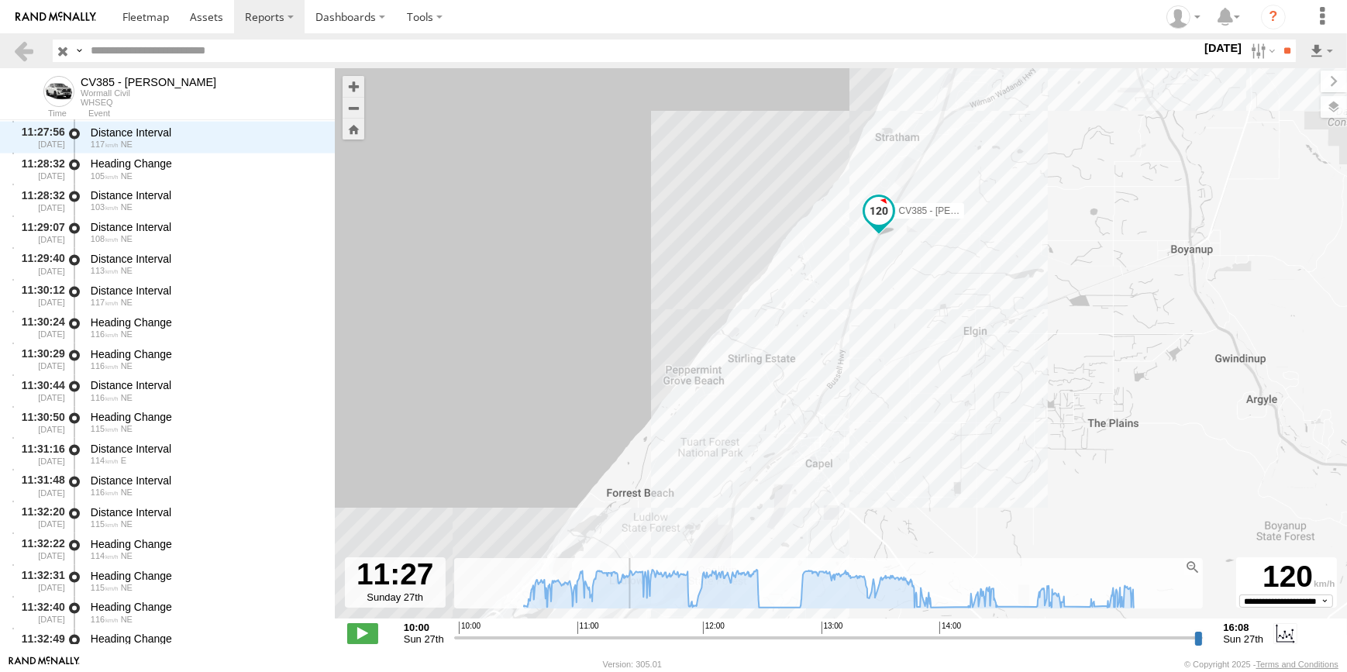
click at [632, 636] on input "range" at bounding box center [828, 637] width 749 height 15
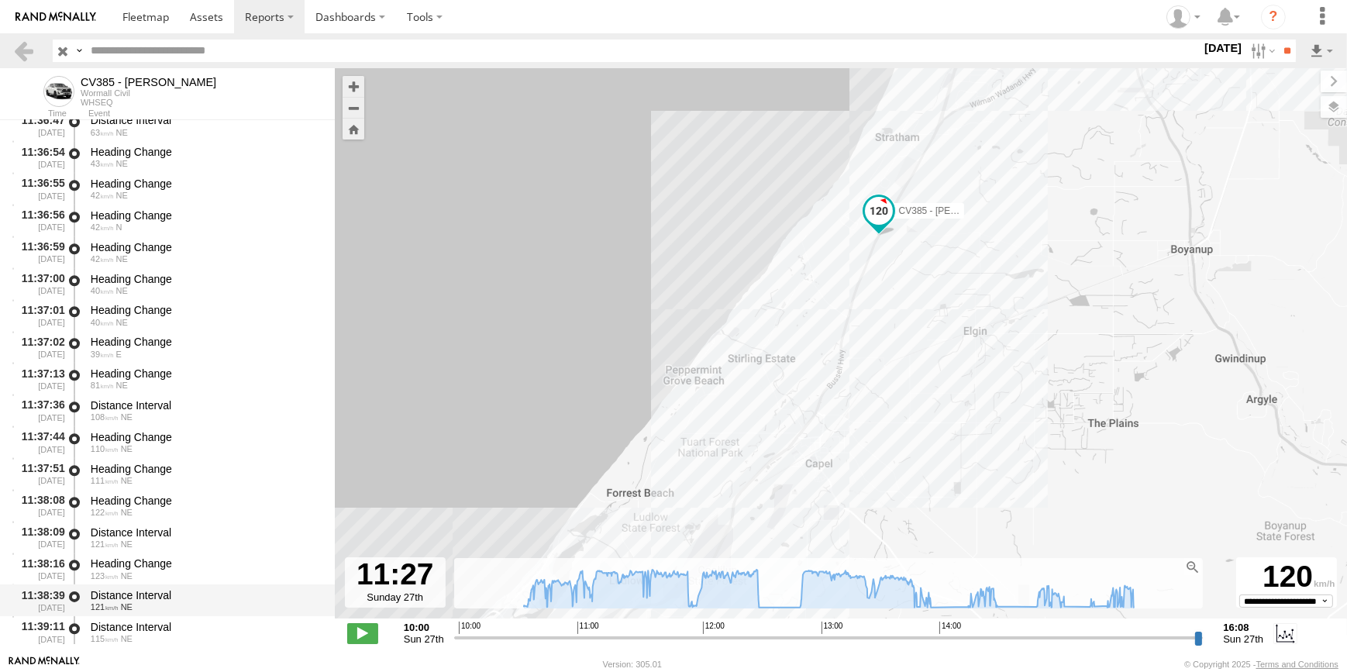
scroll to position [12409, 0]
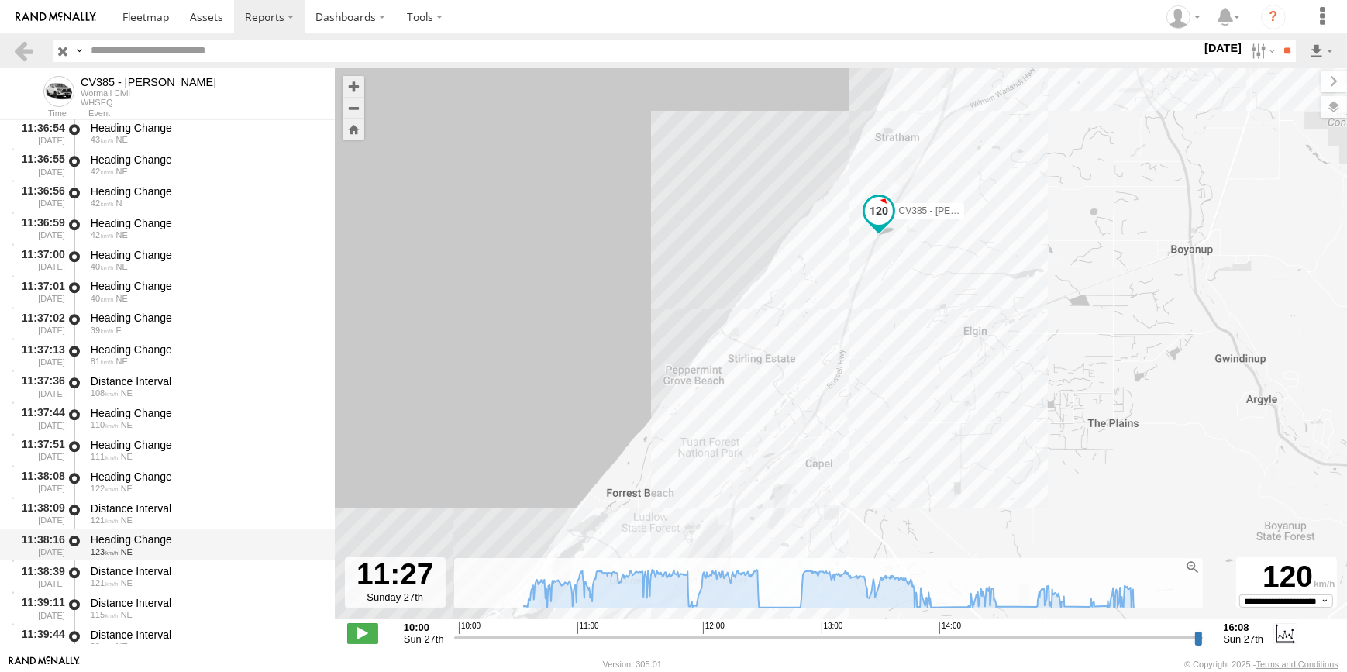
click at [147, 547] on div "123 NE" at bounding box center [205, 551] width 229 height 9
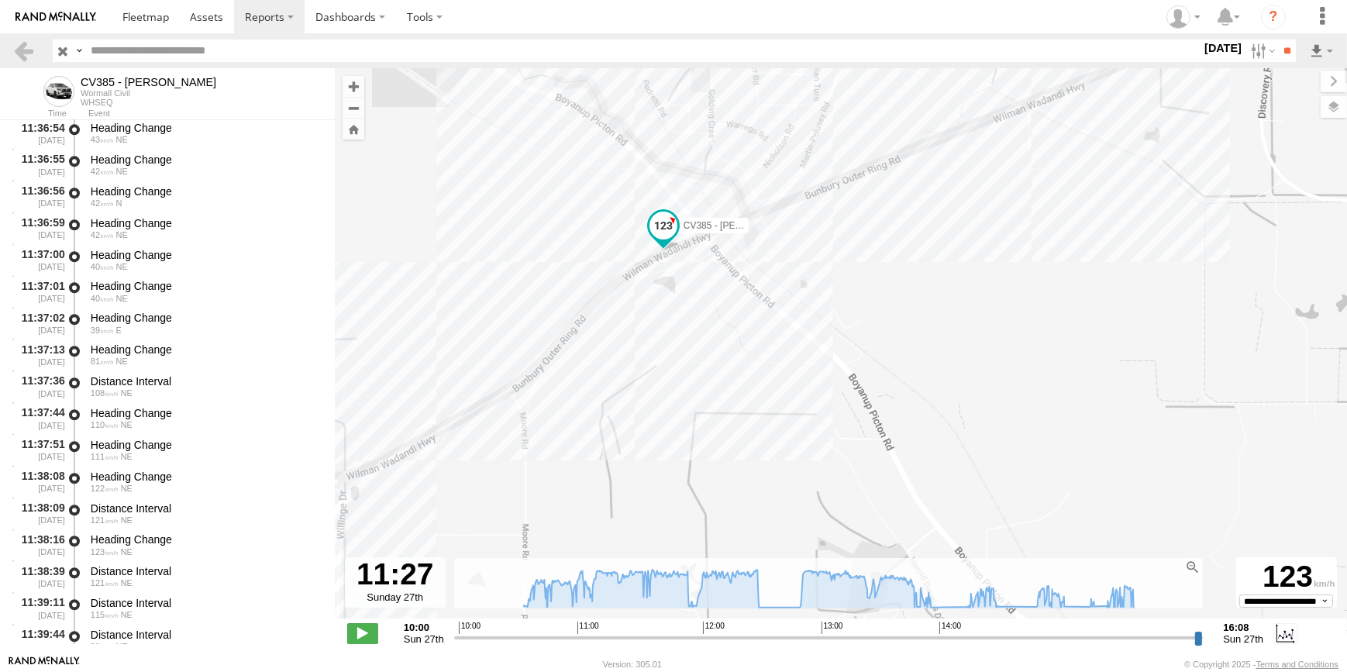
drag, startPoint x: 691, startPoint y: 263, endPoint x: 711, endPoint y: 332, distance: 70.9
click at [711, 332] on div "CV385 - David Donaldson 14:12 Sun 12:30 Sun 11:08 Sun 11:33 Sun 11:35 Sun 12:30…" at bounding box center [841, 351] width 1012 height 566
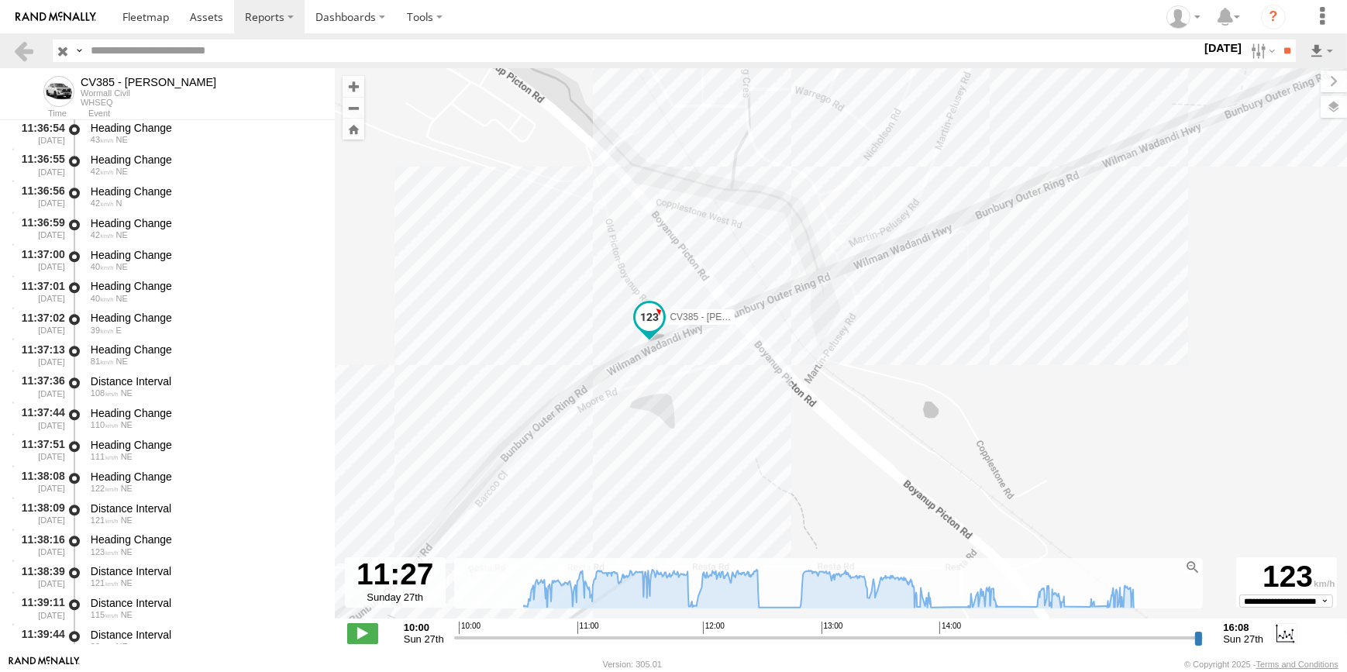
click at [1339, 114] on label at bounding box center [1333, 107] width 26 height 22
click at [0, 0] on span "Basemaps" at bounding box center [0, 0] width 0 height 0
click at [0, 0] on span "Satellite + Roadmap" at bounding box center [0, 0] width 0 height 0
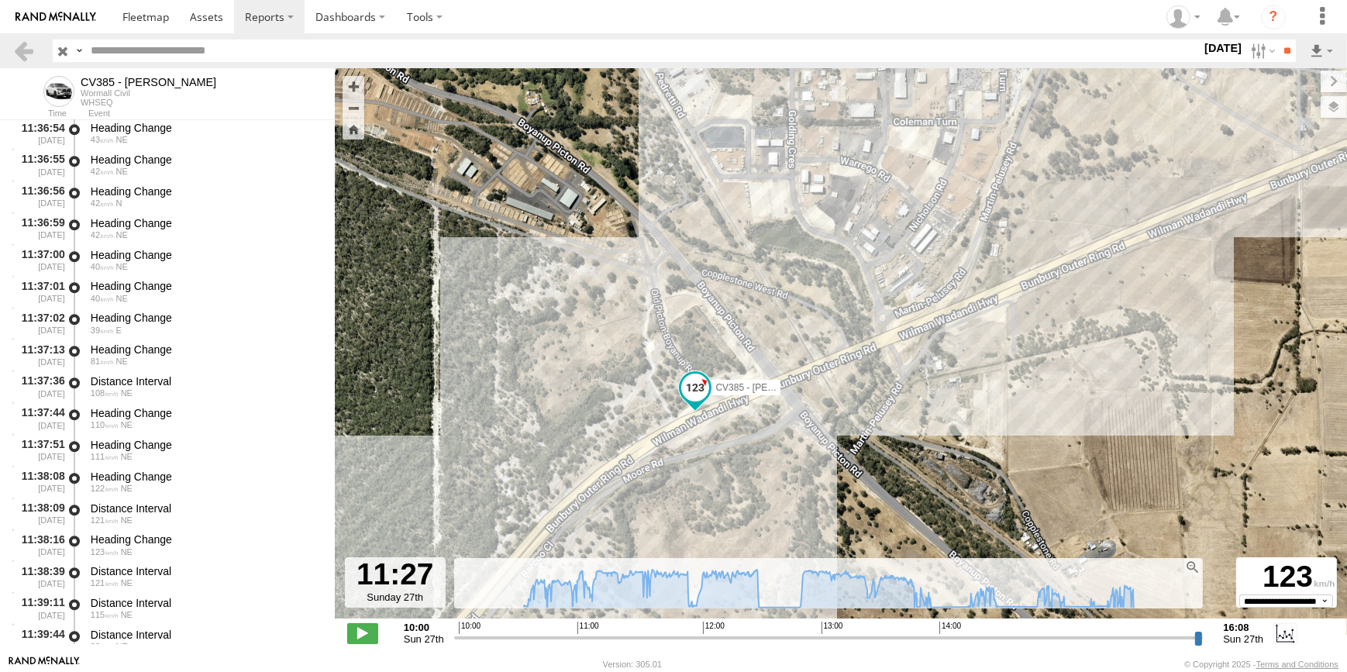
drag, startPoint x: 783, startPoint y: 361, endPoint x: 807, endPoint y: 424, distance: 67.5
click at [807, 432] on div "CV385 - David Donaldson 14:12 Sun 12:30 Sun 11:08 Sun 11:33 Sun 11:35 Sun 12:30…" at bounding box center [841, 351] width 1012 height 566
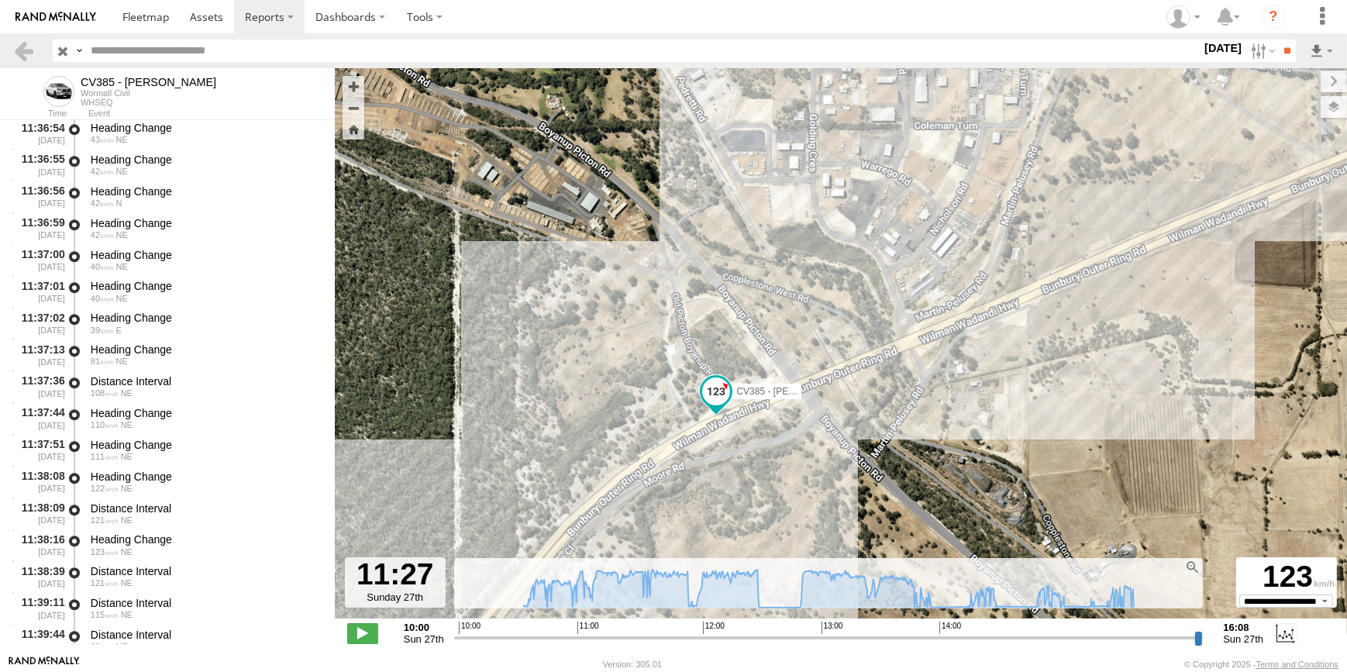
drag, startPoint x: 861, startPoint y: 439, endPoint x: 879, endPoint y: 446, distance: 19.1
click at [879, 446] on div "CV385 - David Donaldson 14:12 Sun 12:30 Sun 11:08 Sun 11:33 Sun 11:35 Sun 12:30…" at bounding box center [841, 351] width 1012 height 566
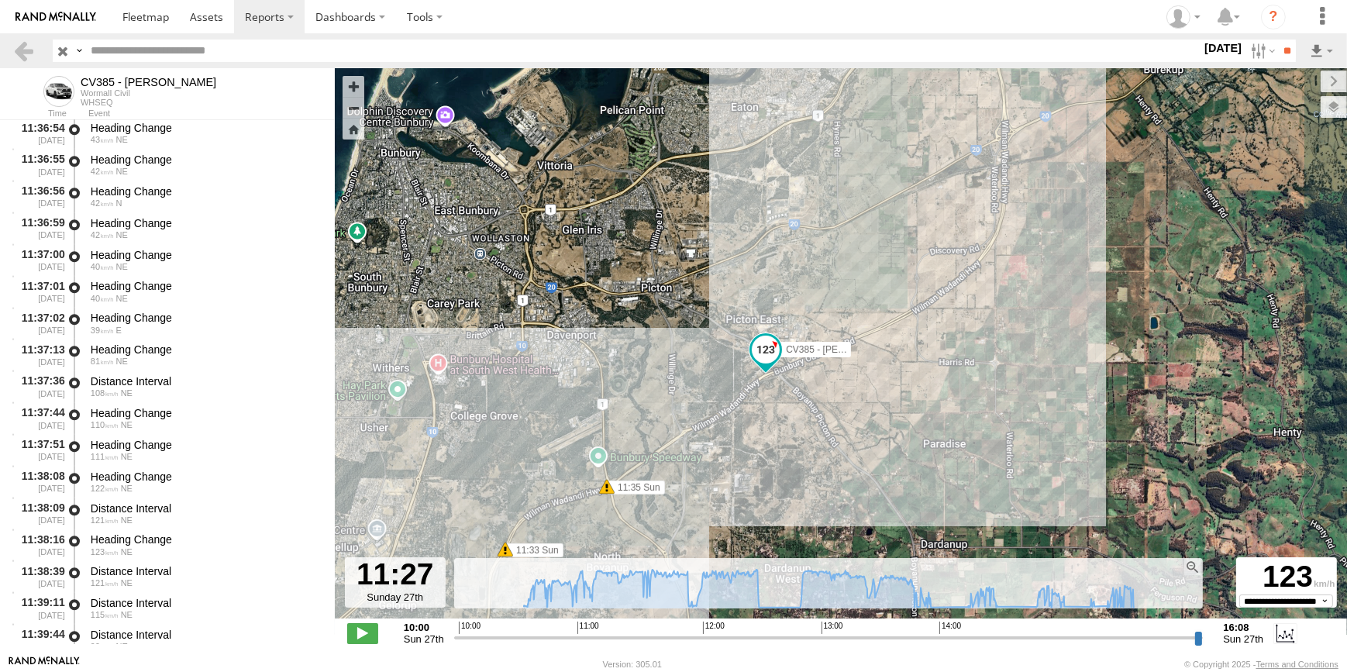
drag, startPoint x: 786, startPoint y: 420, endPoint x: 745, endPoint y: 442, distance: 47.1
click at [745, 442] on div "CV385 - David Donaldson 14:12 Sun 12:30 Sun 11:08 Sun 11:33 Sun 11:35 Sun 12:30…" at bounding box center [841, 351] width 1012 height 566
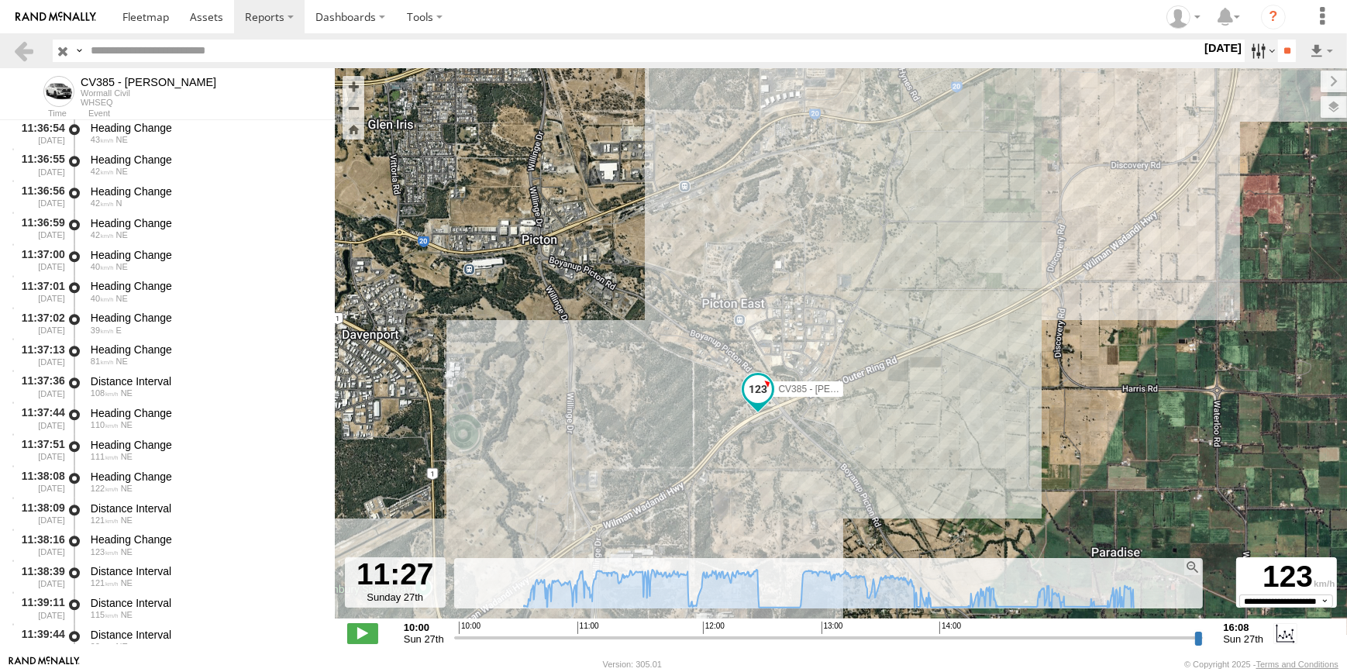
click at [1248, 56] on label at bounding box center [1260, 51] width 33 height 22
click at [0, 0] on label at bounding box center [0, 0] width 0 height 0
click at [0, 0] on label "Close" at bounding box center [0, 0] width 0 height 0
click at [0, 0] on label at bounding box center [0, 0] width 0 height 0
click at [1282, 49] on input "**" at bounding box center [1287, 51] width 18 height 22
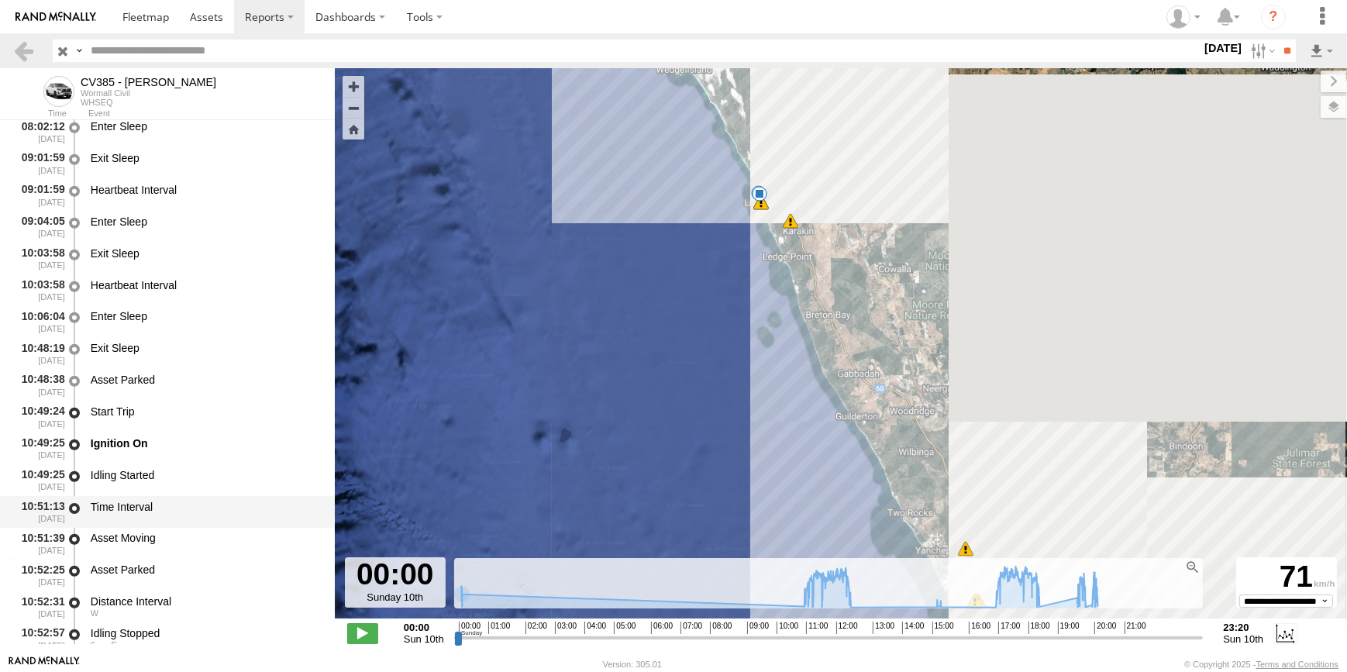
scroll to position [1831, 0]
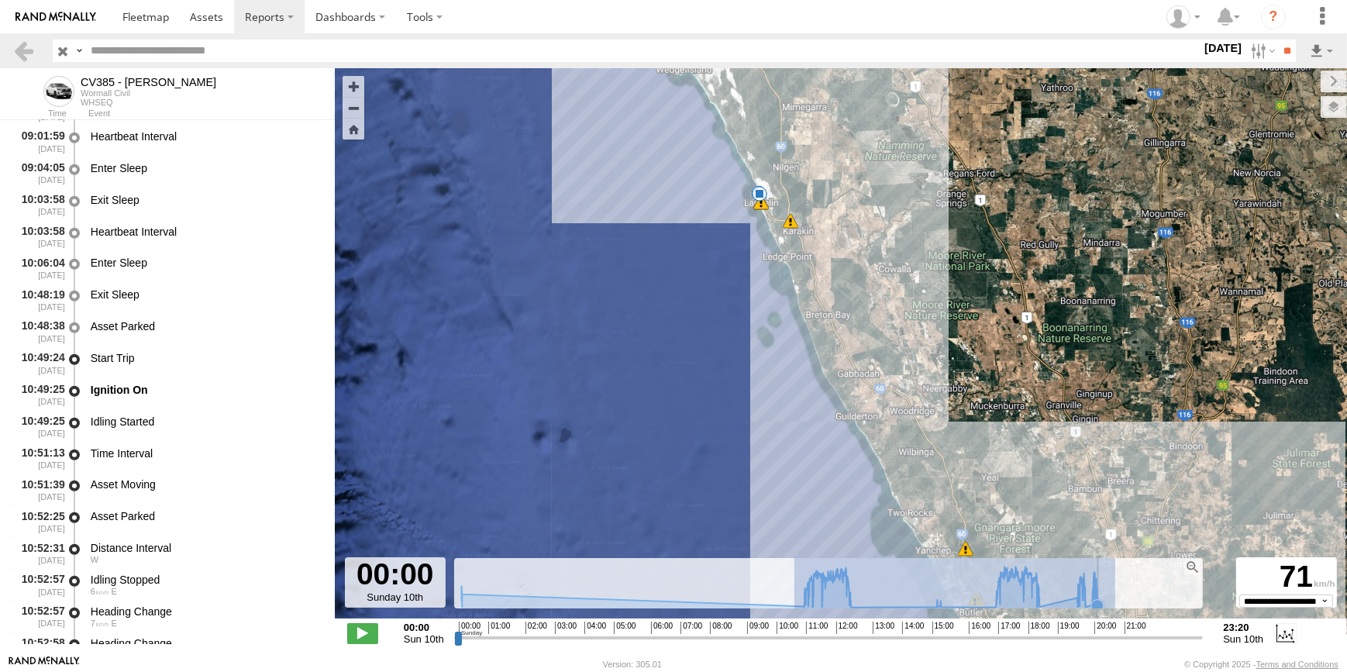
drag, startPoint x: 793, startPoint y: 597, endPoint x: 1113, endPoint y: 594, distance: 319.3
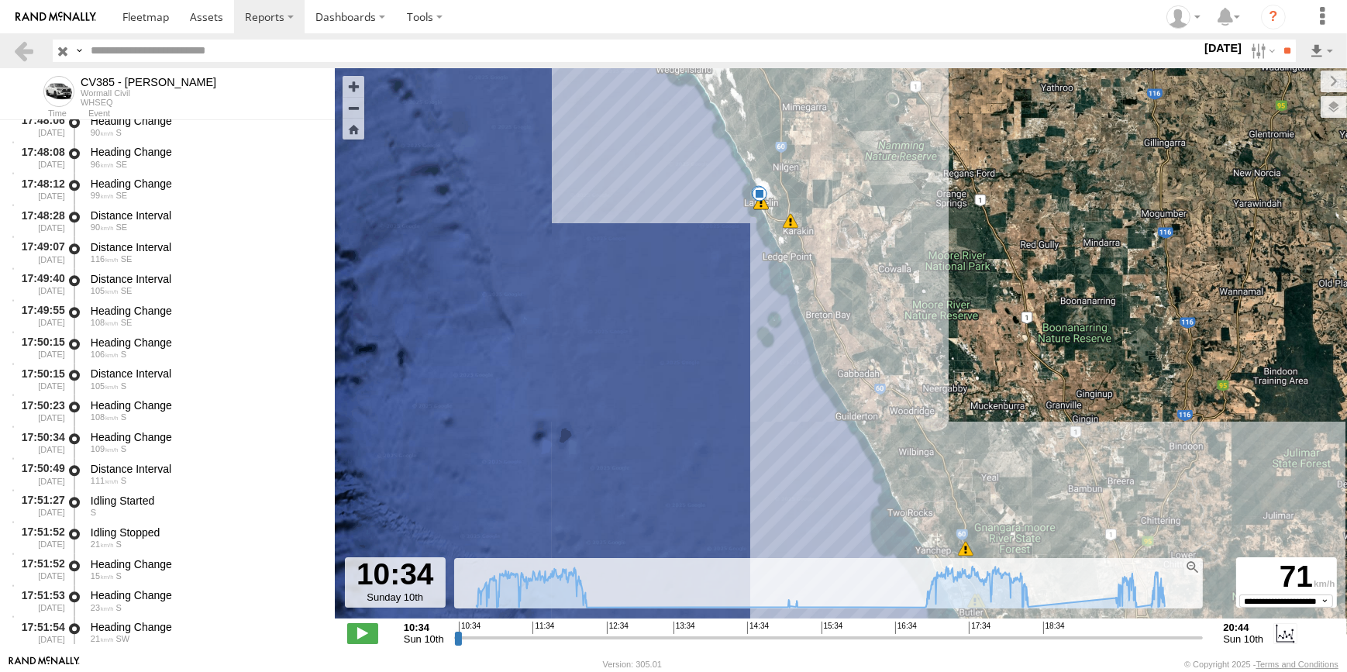
scroll to position [27543, 0]
click at [993, 589] on icon at bounding box center [821, 586] width 704 height 41
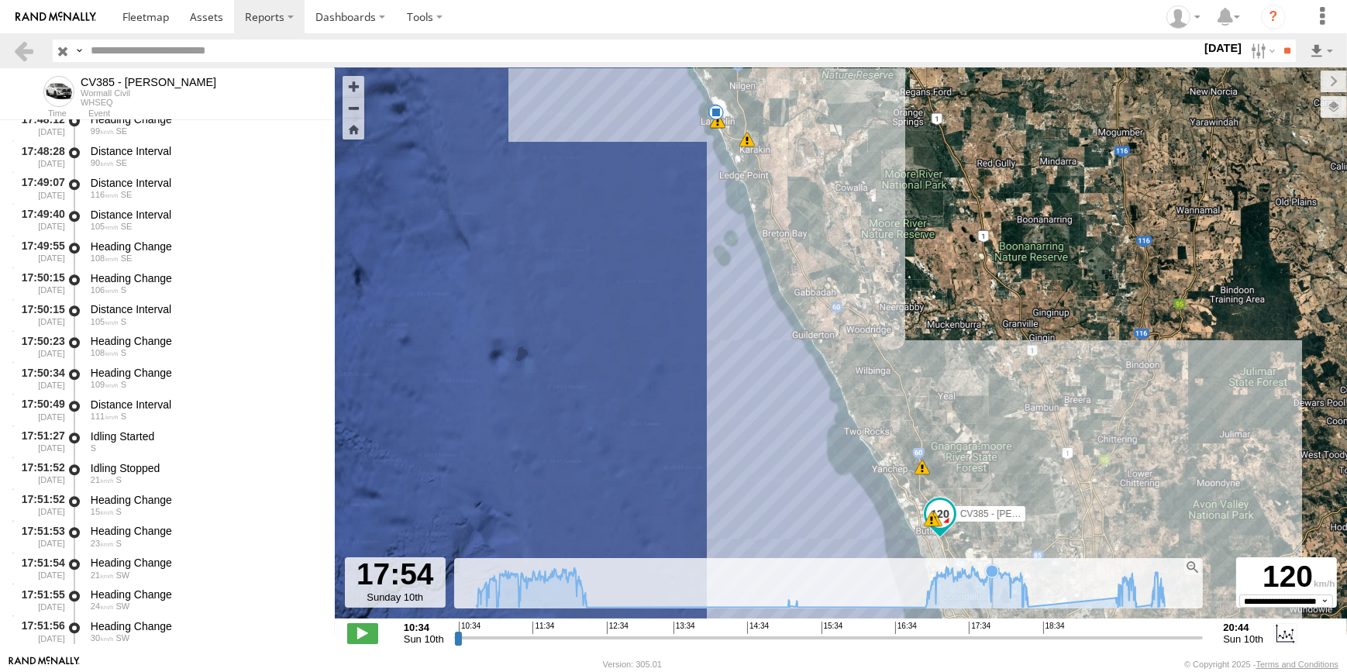
scroll to position [28543, 0]
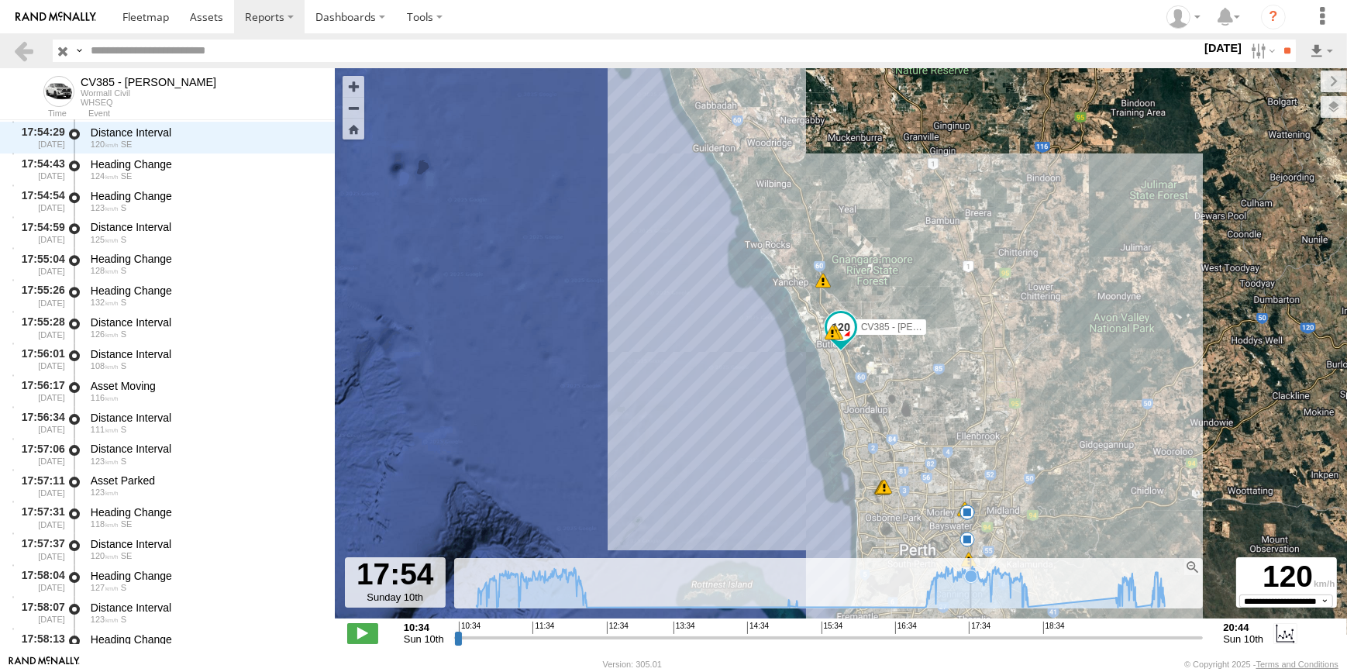
click at [970, 576] on icon at bounding box center [971, 576] width 12 height 12
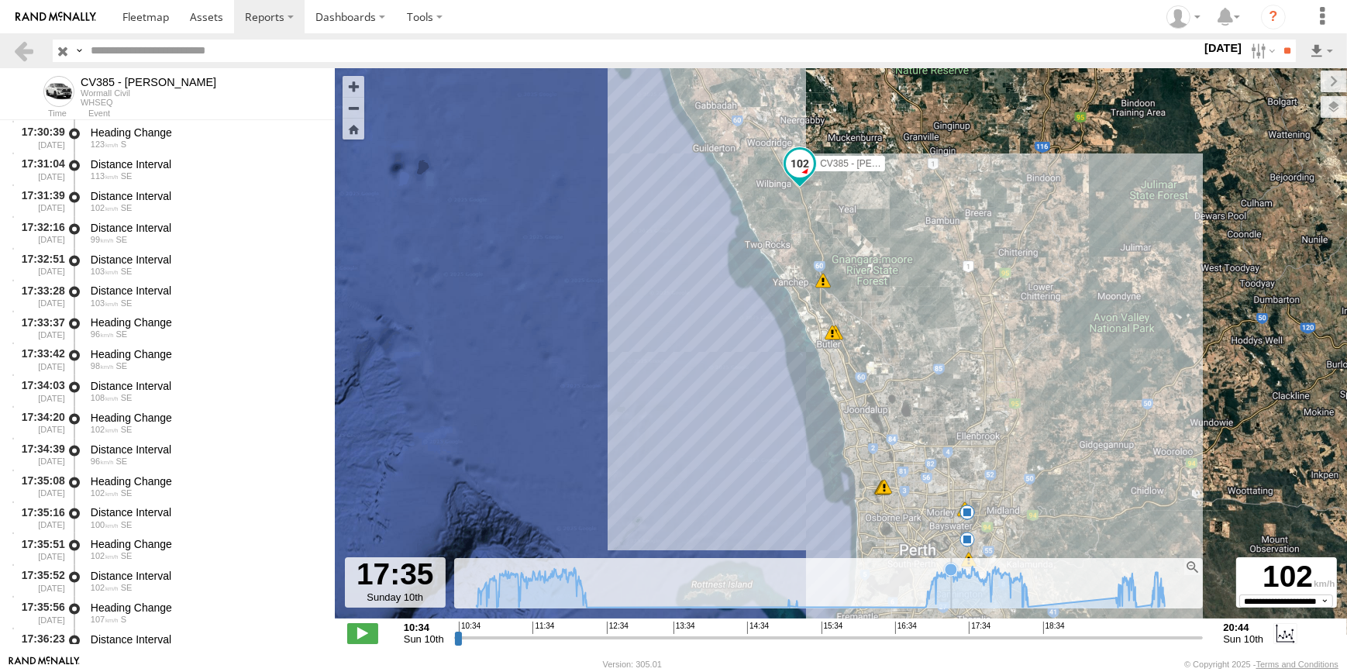
click at [951, 582] on icon at bounding box center [821, 586] width 704 height 41
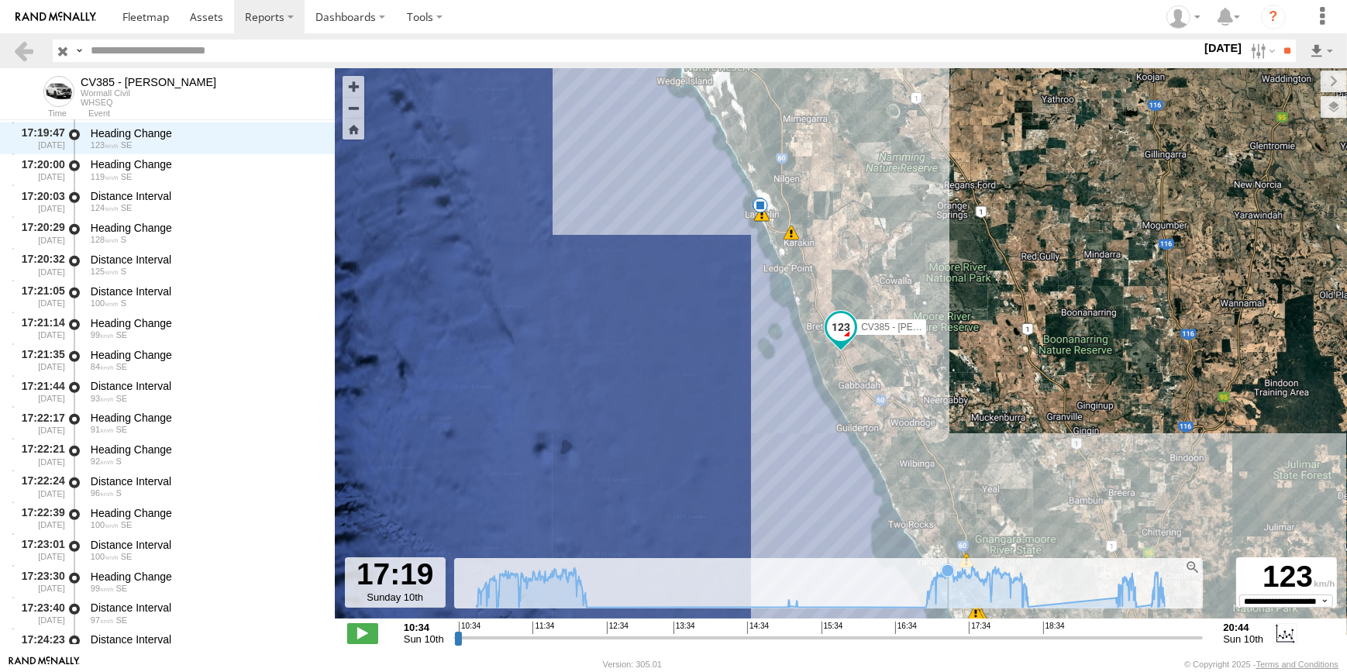
click at [947, 594] on icon at bounding box center [821, 587] width 688 height 42
click at [948, 584] on icon at bounding box center [821, 586] width 704 height 41
click at [955, 584] on icon at bounding box center [821, 586] width 704 height 41
click at [949, 586] on icon at bounding box center [821, 586] width 704 height 41
click at [948, 586] on icon at bounding box center [821, 586] width 704 height 41
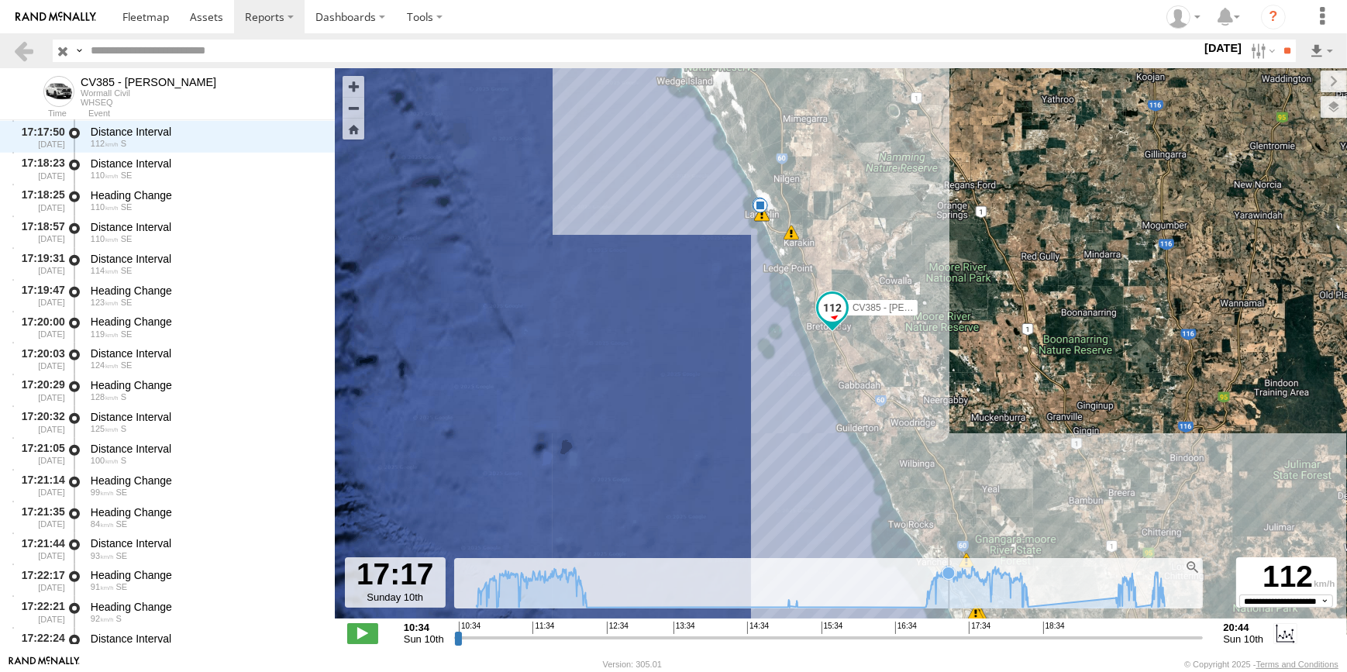
click at [948, 586] on icon at bounding box center [821, 586] width 704 height 41
drag, startPoint x: 941, startPoint y: 592, endPoint x: 1000, endPoint y: 593, distance: 59.7
click at [1000, 593] on g at bounding box center [821, 587] width 704 height 42
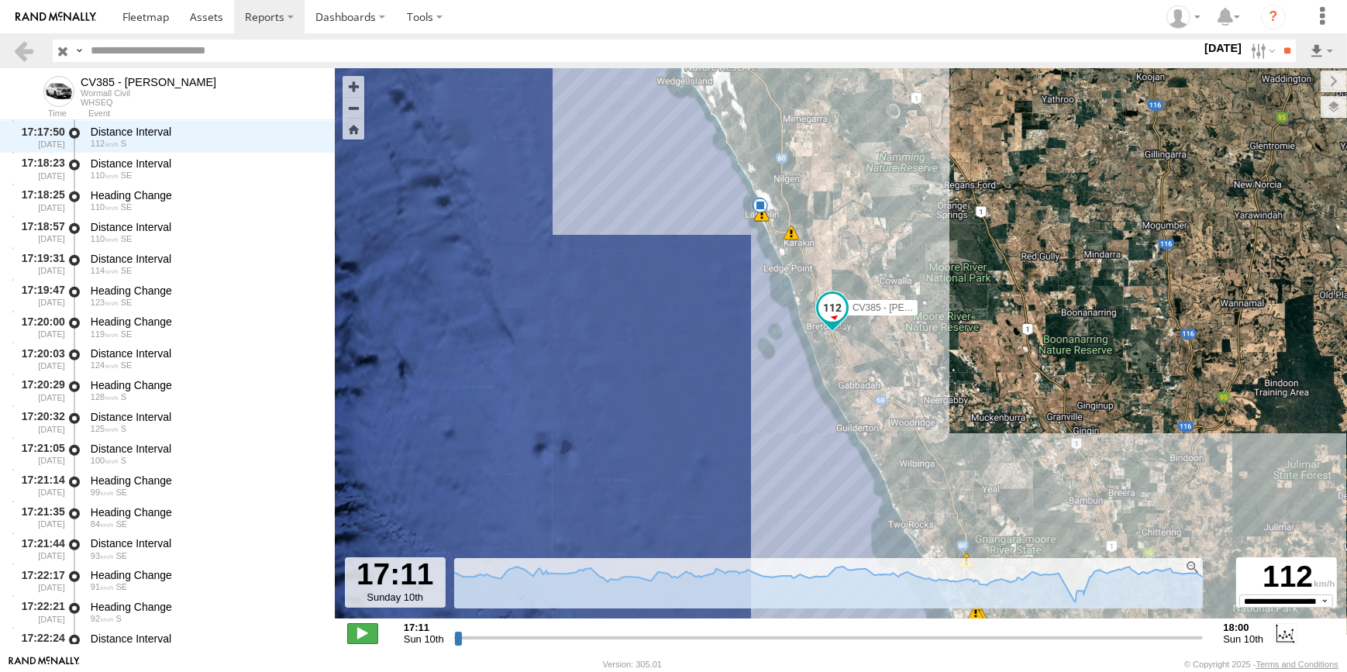
click at [358, 630] on span at bounding box center [362, 633] width 31 height 20
click at [362, 635] on span at bounding box center [362, 633] width 31 height 20
type input "**********"
click at [526, 635] on input "range" at bounding box center [828, 637] width 749 height 15
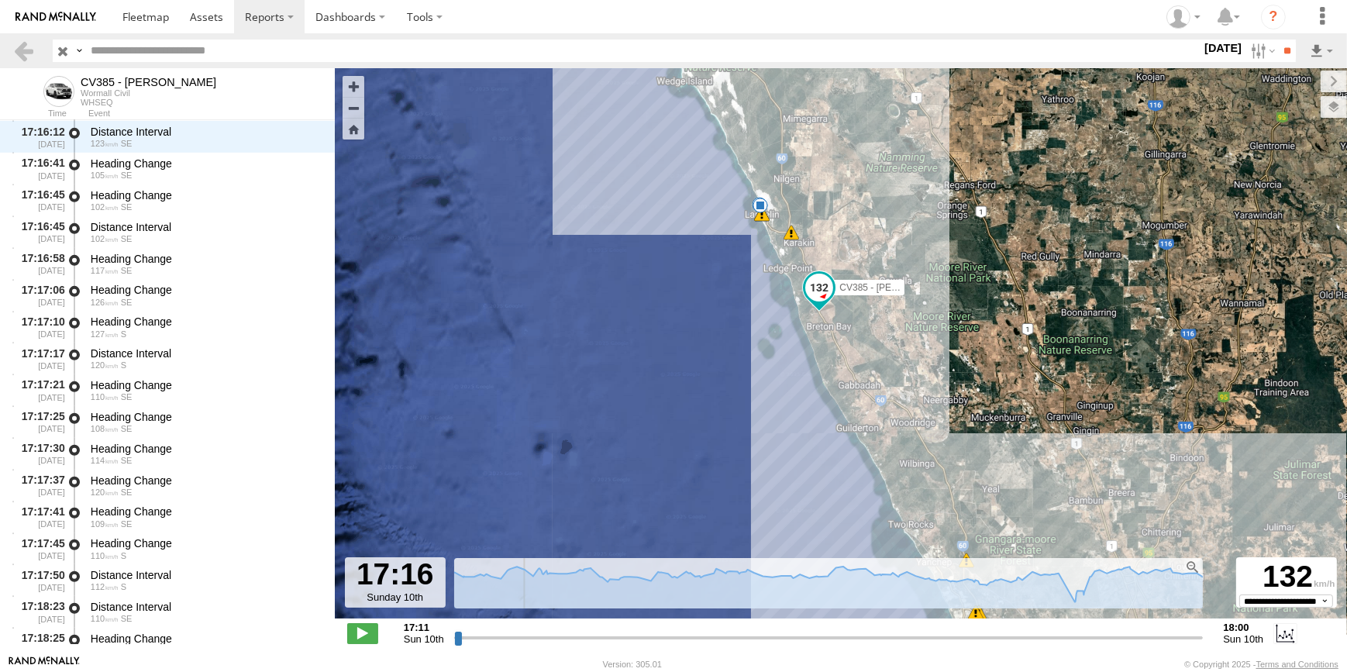
scroll to position [23259, 0]
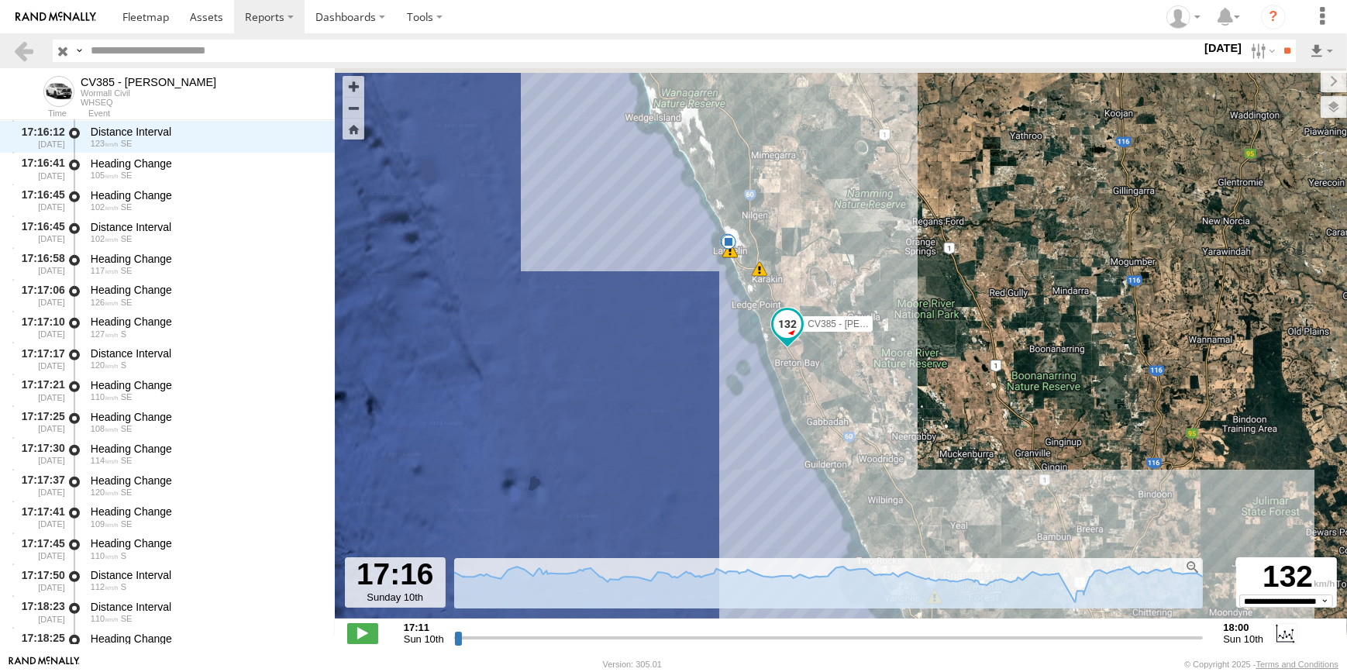
drag, startPoint x: 852, startPoint y: 380, endPoint x: 819, endPoint y: 418, distance: 50.6
click at [819, 418] on div "CV385 - David Donaldson 00:02 Sun 12:22 Sun 15:08 Sun 15:14 Sun 18:22 Sun 19:50…" at bounding box center [841, 351] width 1012 height 566
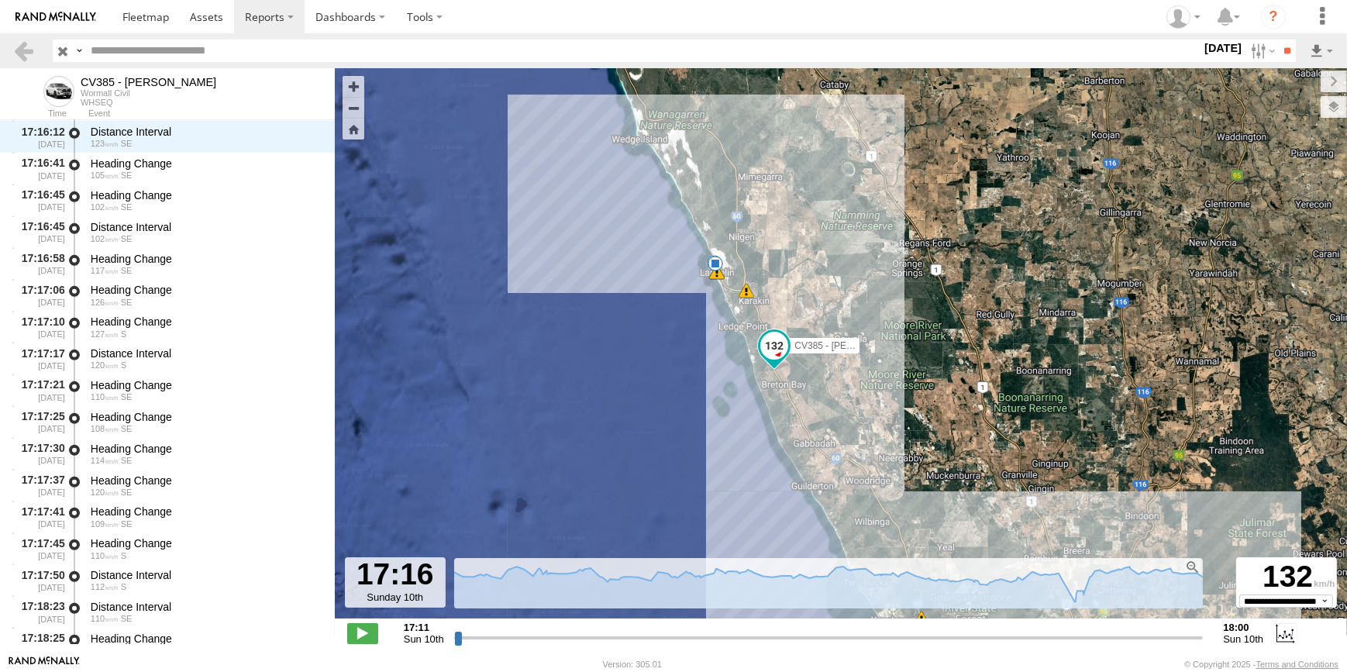
drag, startPoint x: 847, startPoint y: 349, endPoint x: 838, endPoint y: 363, distance: 17.4
click at [838, 363] on div "CV385 - David Donaldson 00:02 Sun 12:22 Sun 15:08 Sun 15:14 Sun 18:22 Sun 19:50…" at bounding box center [841, 351] width 1012 height 566
click at [158, 30] on link at bounding box center [146, 16] width 68 height 33
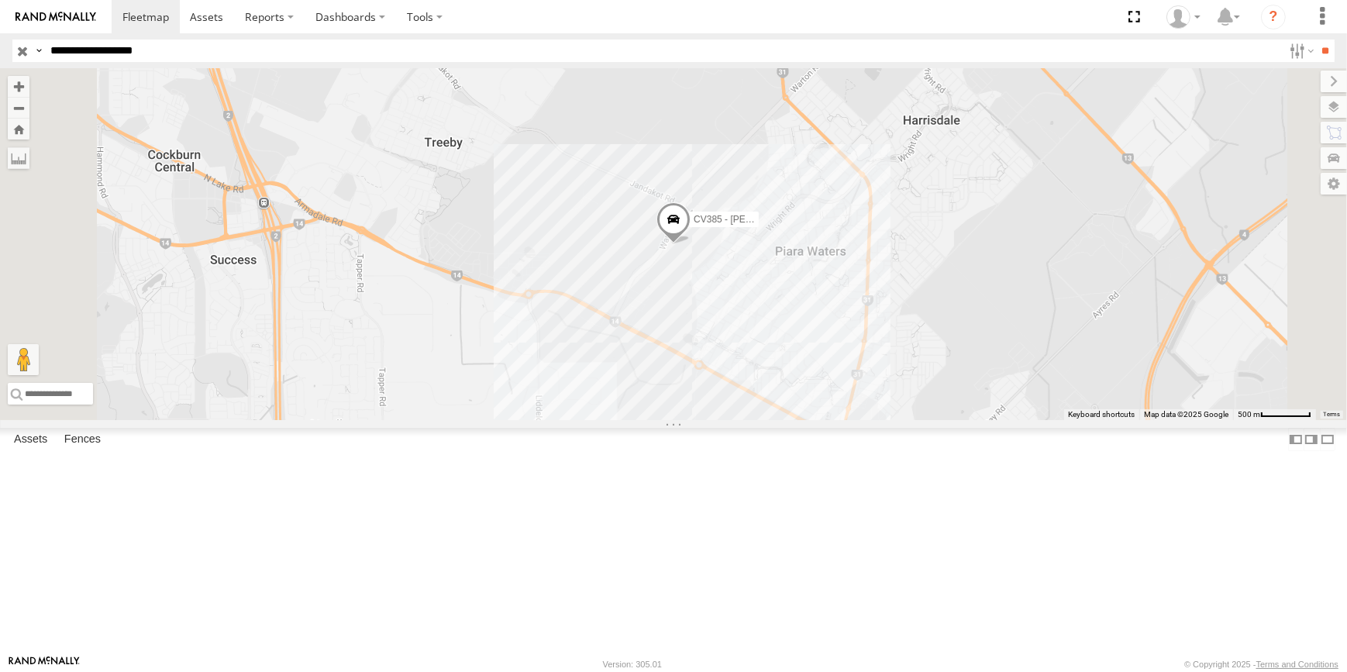
type input "**********"
click at [1316, 40] on input "**" at bounding box center [1325, 51] width 18 height 22
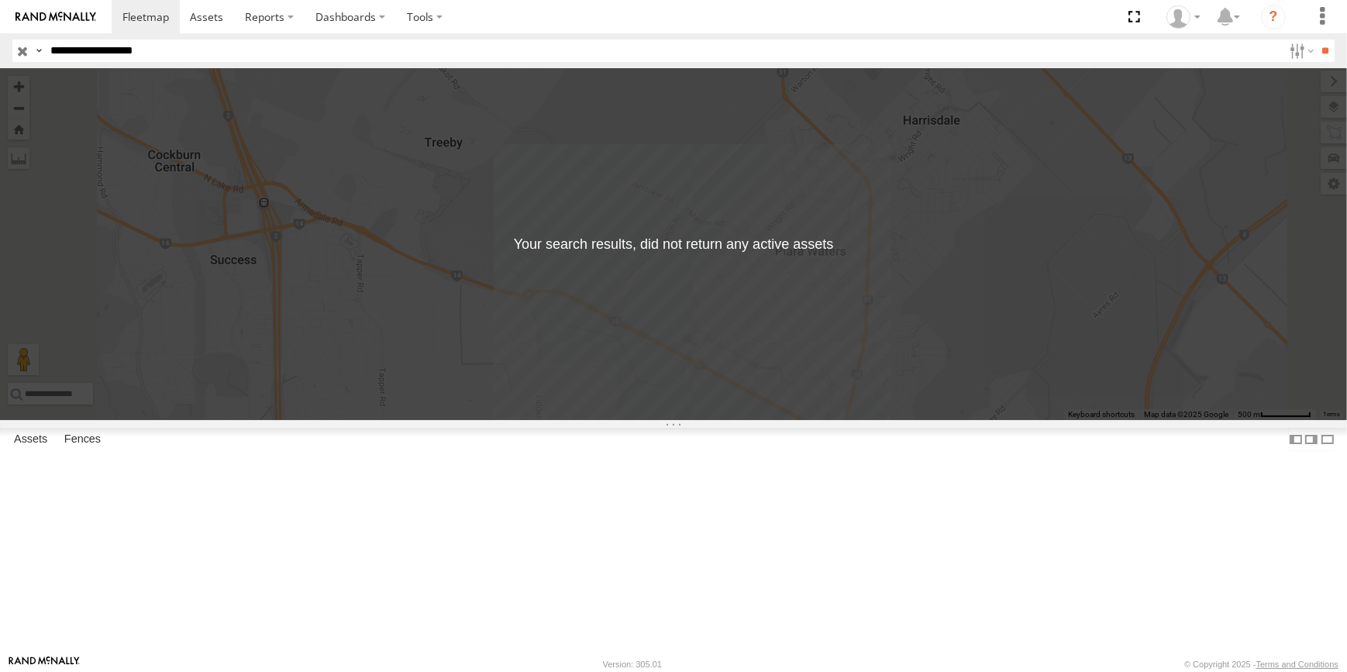
drag, startPoint x: 162, startPoint y: 47, endPoint x: -3, endPoint y: 53, distance: 165.1
click at [0, 53] on html at bounding box center [673, 336] width 1347 height 672
type input "***"
click at [1316, 40] on input "**" at bounding box center [1325, 51] width 18 height 22
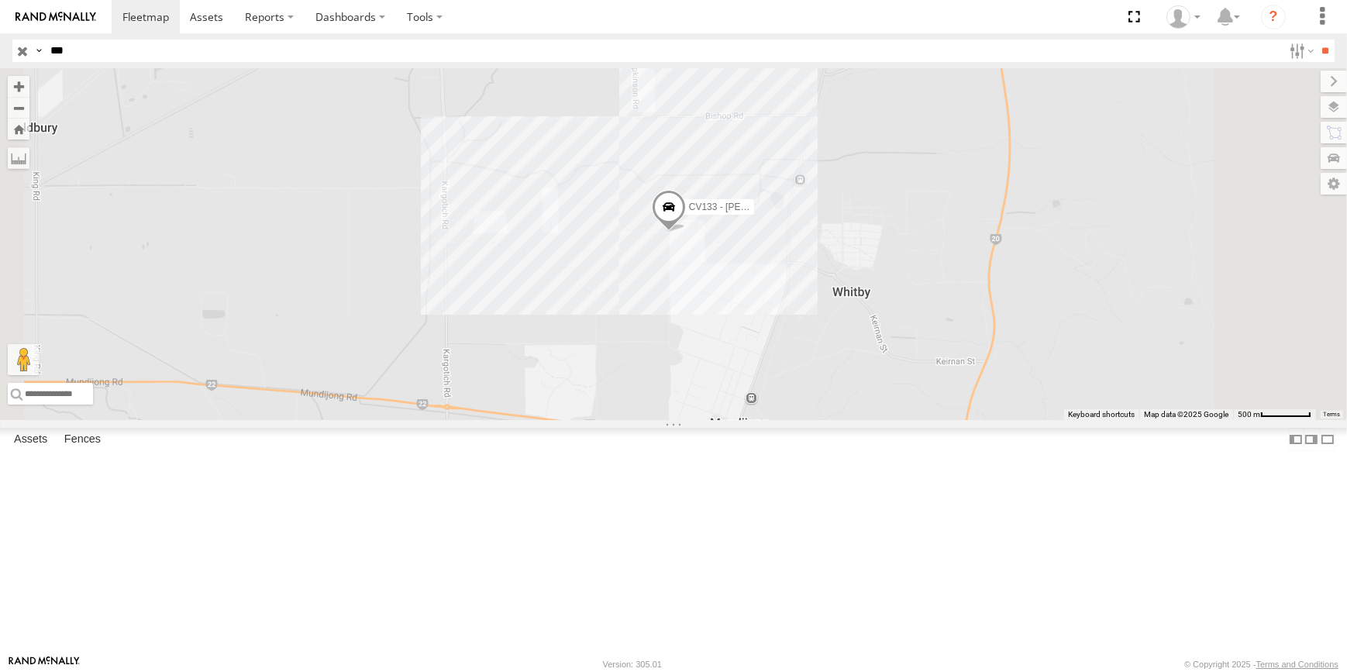
click at [686, 232] on span at bounding box center [669, 212] width 34 height 42
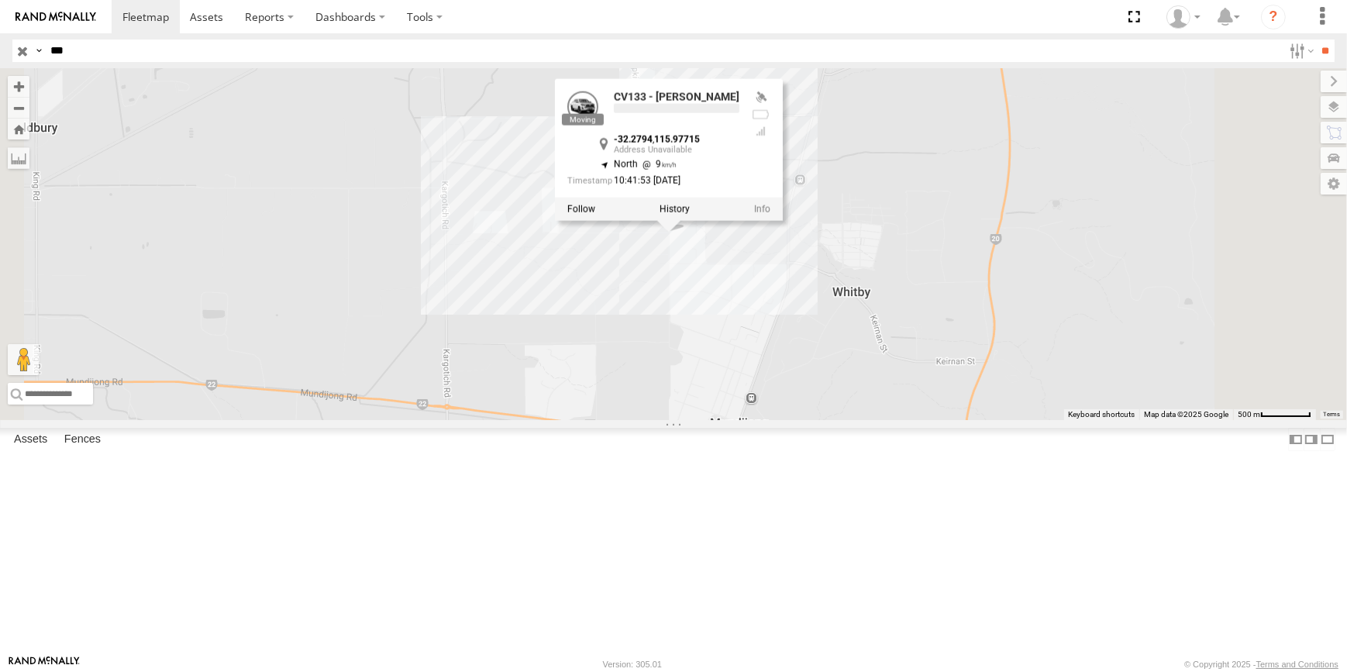
click at [957, 391] on div "CV133 - Ron Mason CV133 - Ron Mason -32.2794 , 115.97715 North 9 10:41:53 11/08…" at bounding box center [673, 244] width 1347 height 352
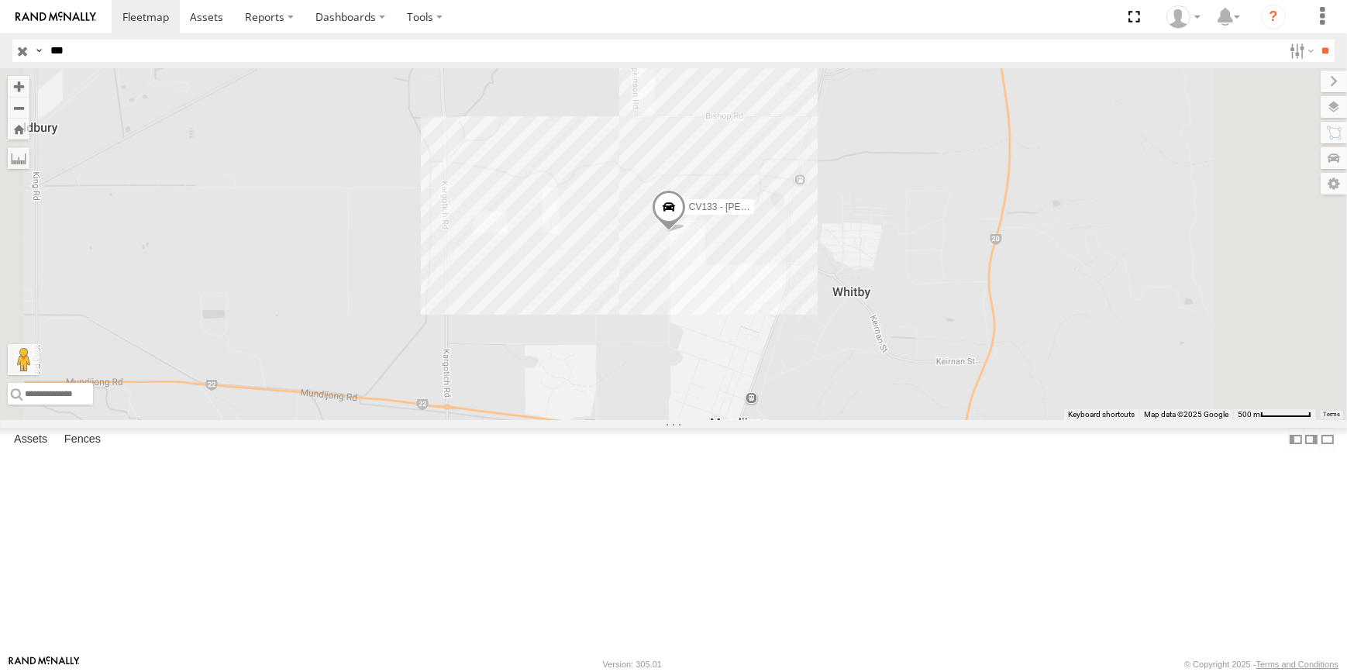
click at [26, 50] on input "button" at bounding box center [22, 51] width 20 height 22
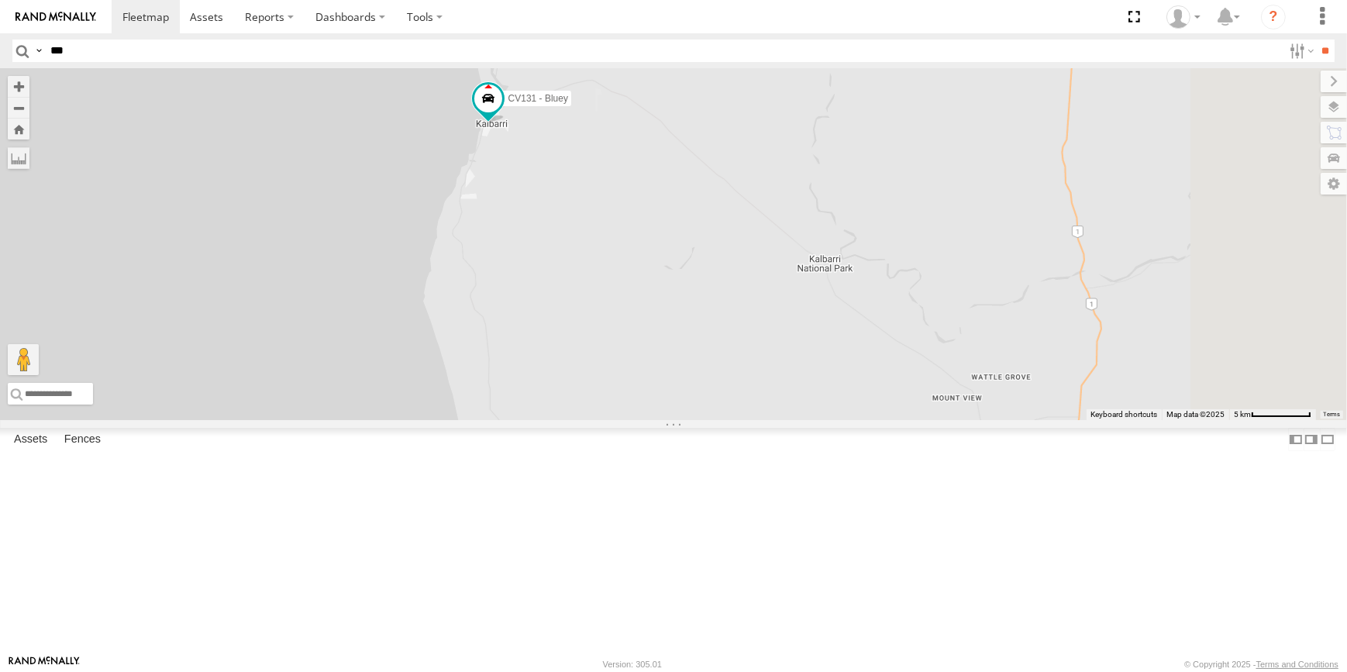
drag, startPoint x: 1034, startPoint y: 328, endPoint x: 991, endPoint y: 329, distance: 43.4
click at [991, 329] on div "CV131 - Bluey CV106 - Spare" at bounding box center [673, 244] width 1347 height 352
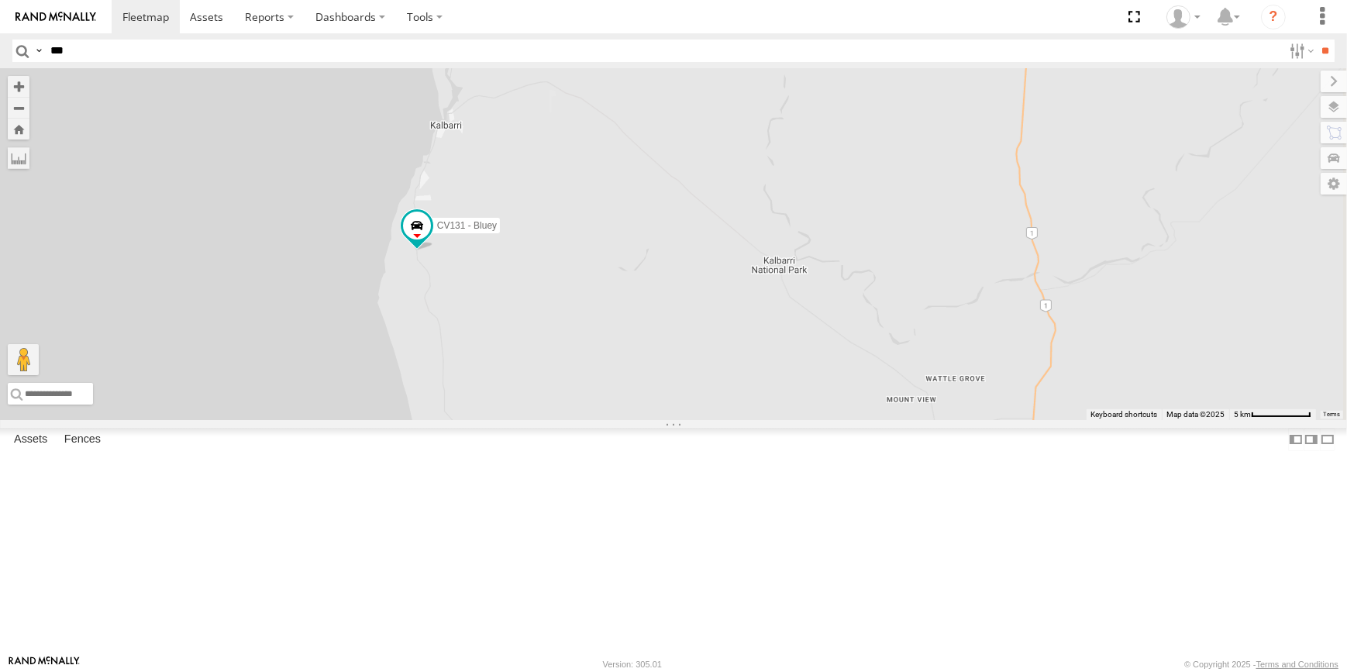
click at [140, 46] on input "***" at bounding box center [663, 51] width 1238 height 22
type input "***"
click at [1316, 40] on input "**" at bounding box center [1325, 51] width 18 height 22
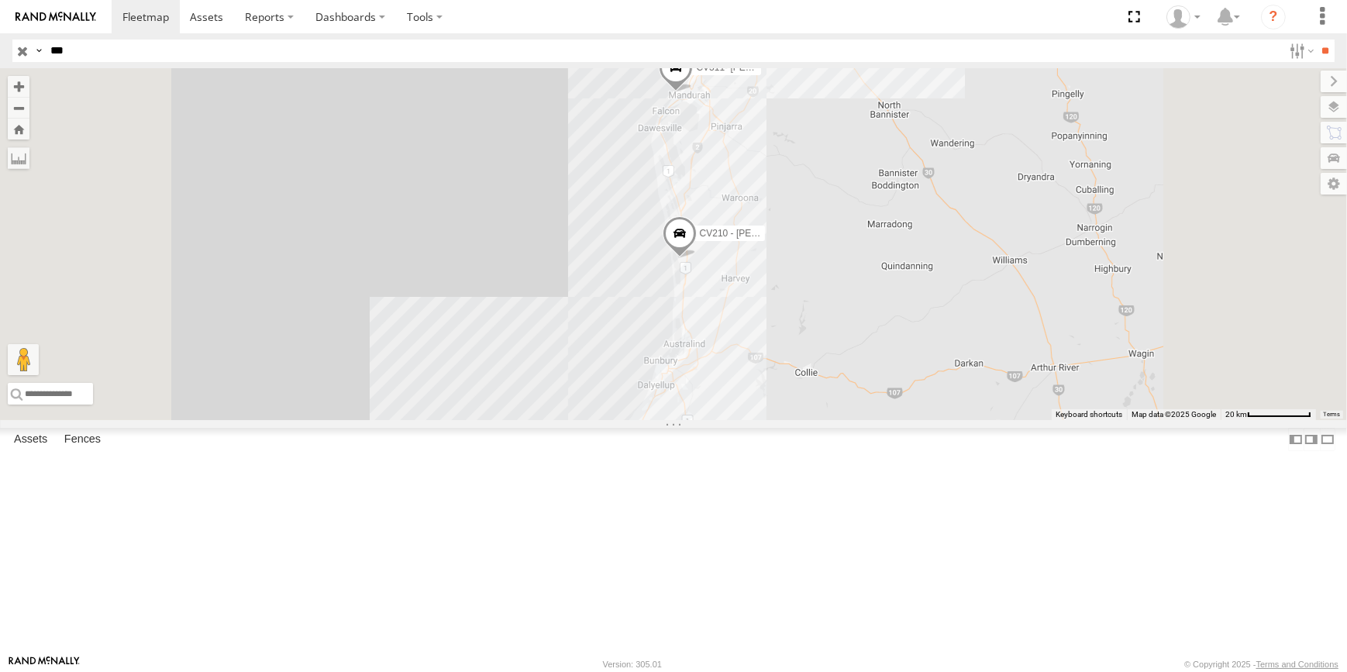
drag, startPoint x: 1016, startPoint y: 185, endPoint x: 1002, endPoint y: 243, distance: 59.0
click at [1002, 243] on div "EX133-29TGPS-Boof CV311- Selina Diersson CV210 - Chris Schilling CV133 - Ron Ma…" at bounding box center [673, 244] width 1347 height 352
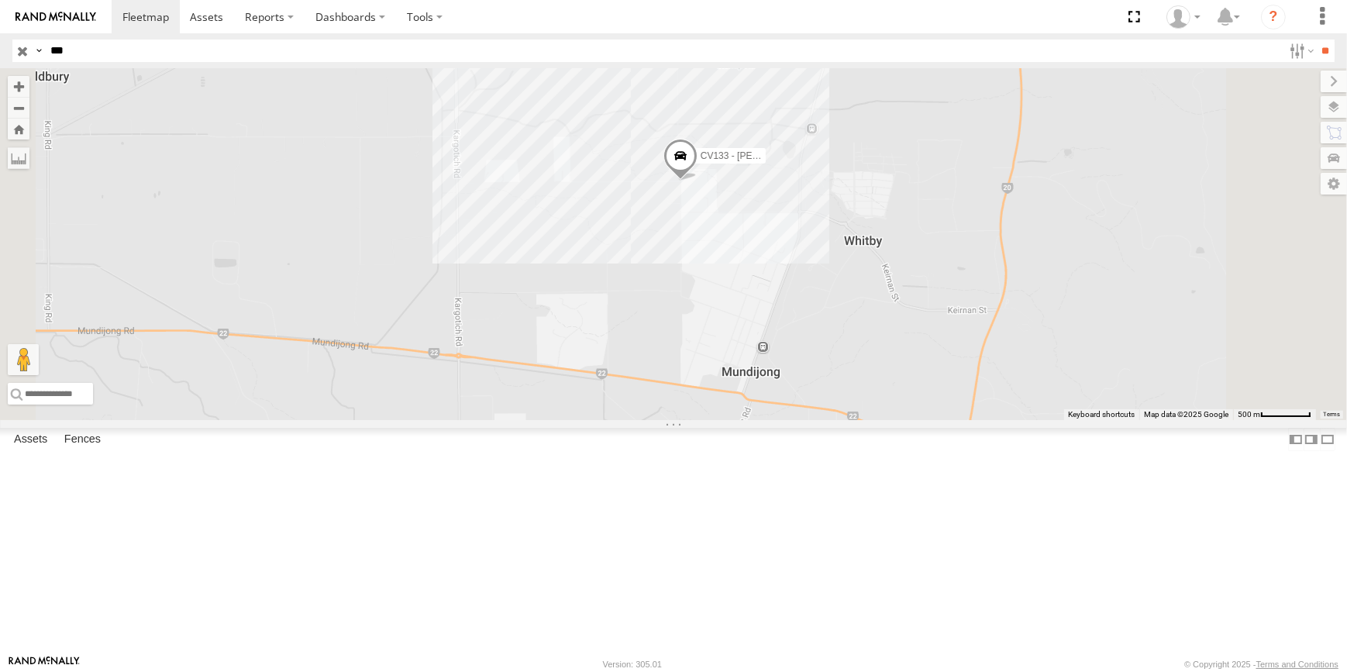
click at [19, 50] on input "button" at bounding box center [22, 51] width 20 height 22
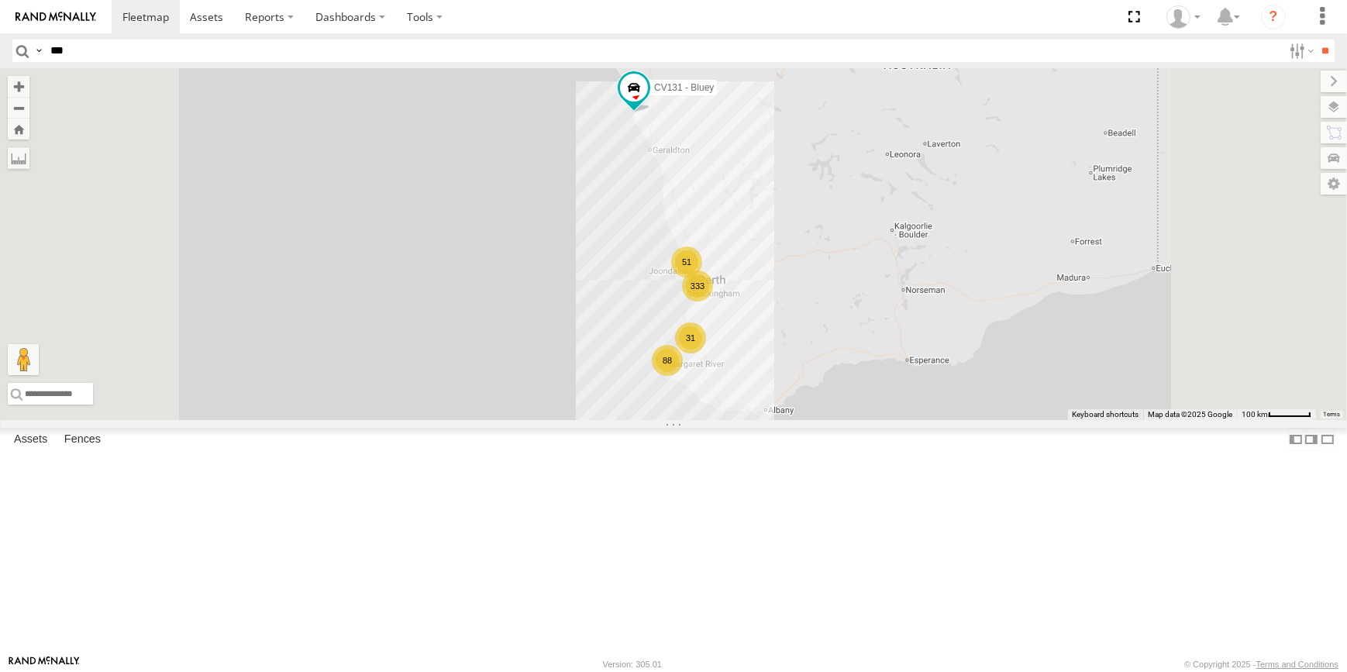
click at [212, 55] on input "***" at bounding box center [663, 51] width 1238 height 22
type input "*****"
click at [1316, 40] on input "**" at bounding box center [1325, 51] width 18 height 22
